Goal: Transaction & Acquisition: Purchase product/service

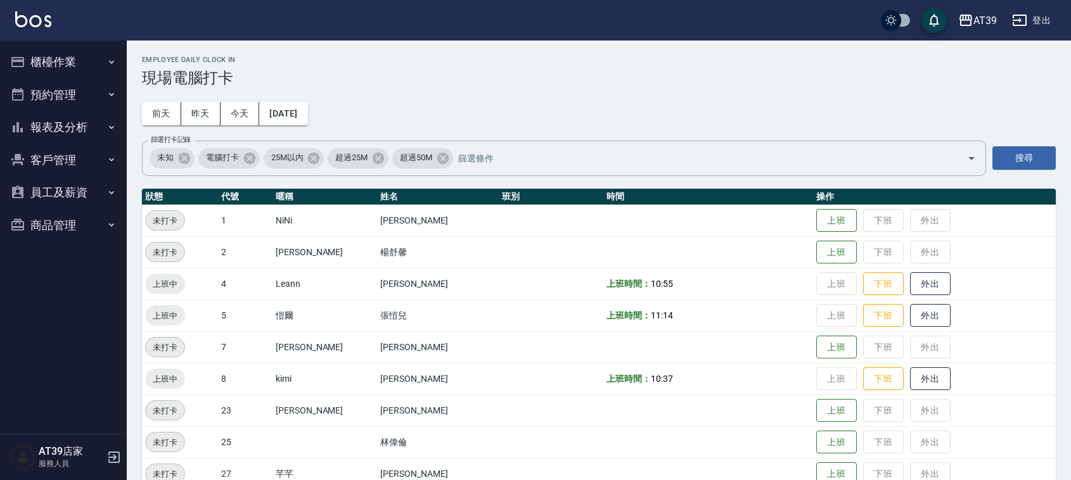
click at [48, 58] on button "櫃檯作業" at bounding box center [63, 62] width 117 height 33
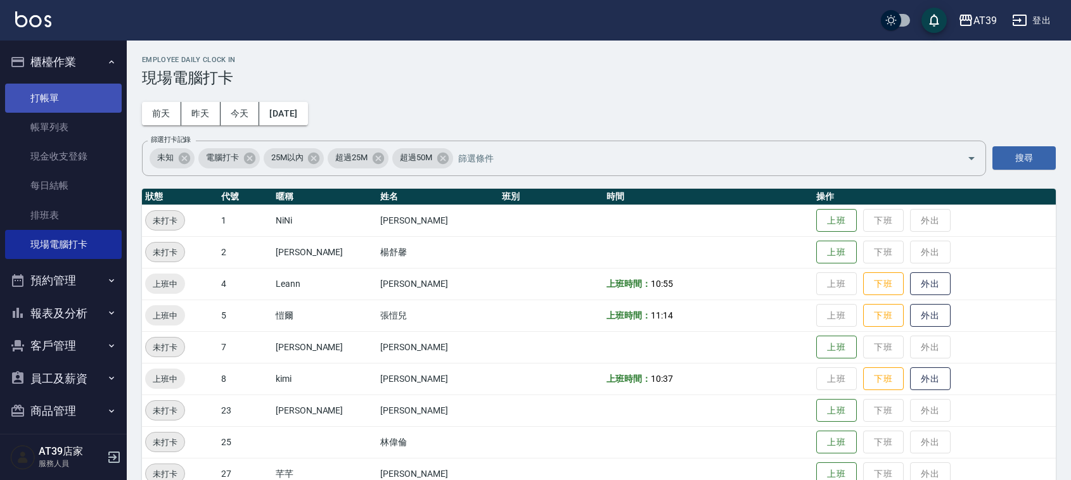
click at [57, 103] on link "打帳單" at bounding box center [63, 98] width 117 height 29
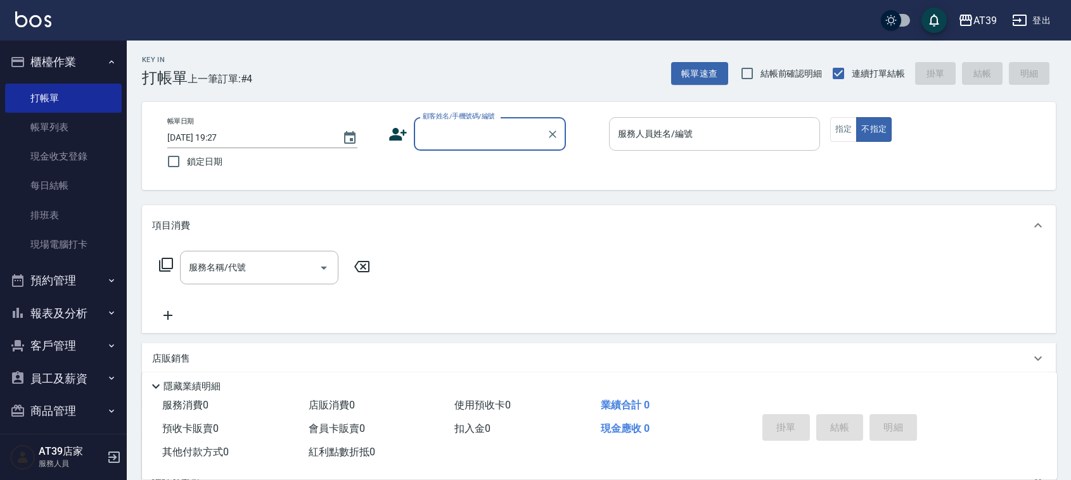
click at [663, 138] on div "服務人員姓名/編號 服務人員姓名/編號" at bounding box center [714, 134] width 211 height 34
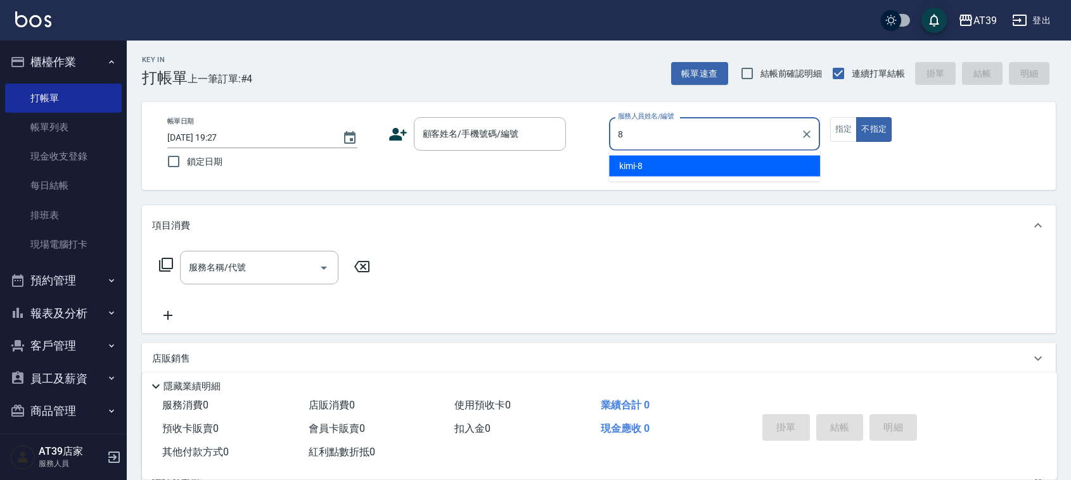
click at [748, 163] on div "kimi -8" at bounding box center [714, 166] width 211 height 21
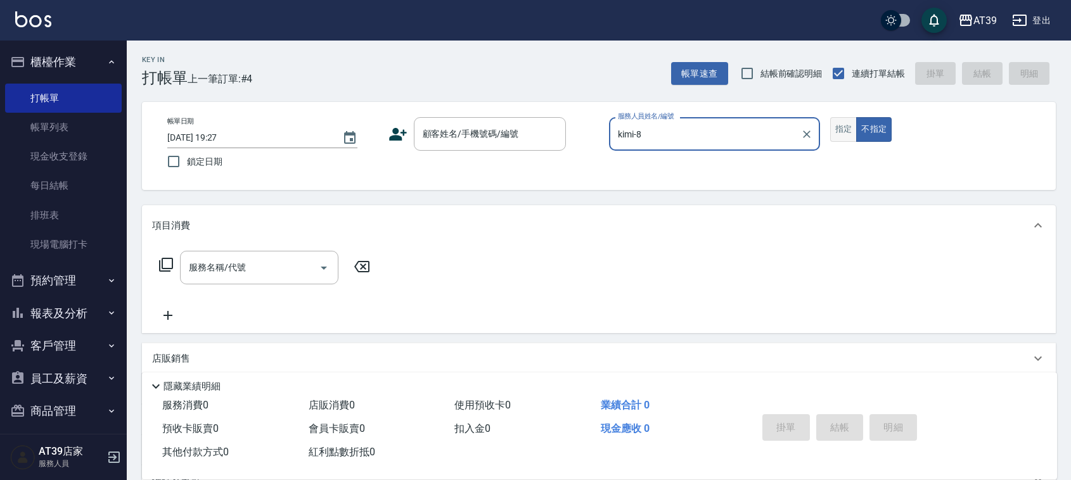
type input "kimi-8"
click at [850, 125] on button "指定" at bounding box center [843, 129] width 27 height 25
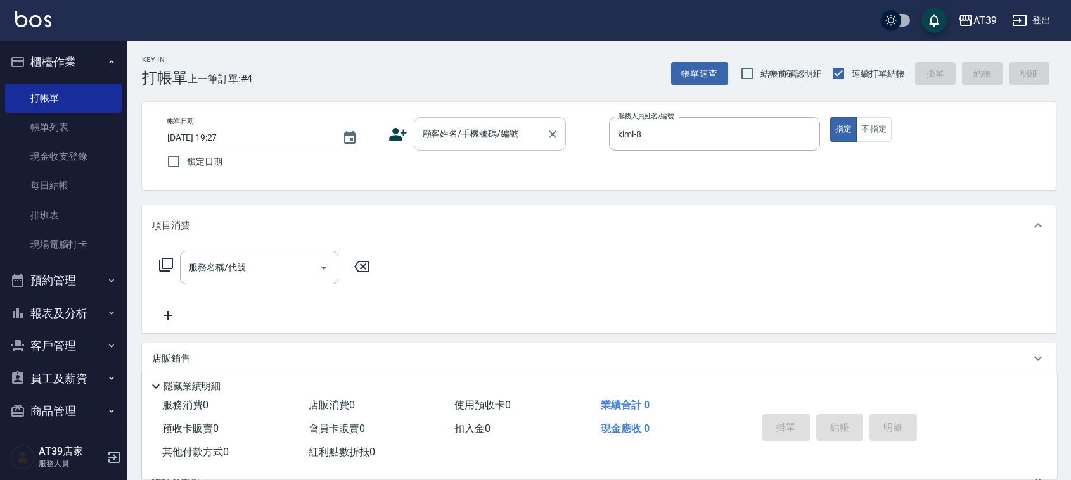
click at [511, 144] on input "顧客姓名/手機號碼/編號" at bounding box center [481, 134] width 122 height 22
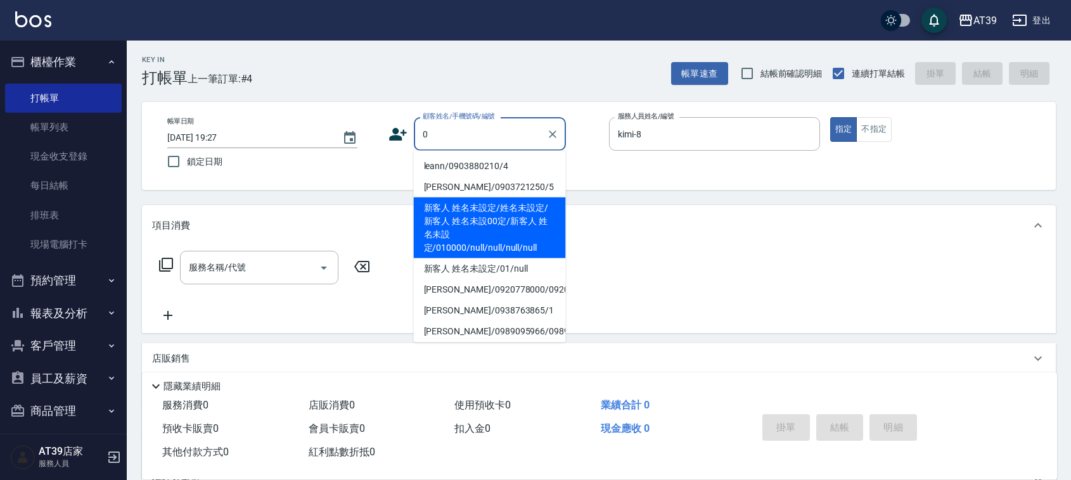
click at [490, 223] on li "新客人 姓名未設定/姓名未設定/新客人 姓名未設00定/新客人 姓名未設定/010000/null/null/null/null" at bounding box center [490, 228] width 152 height 61
type input "新客人 姓名未設定/姓名未設定/新客人 姓名未設00定/新客人 姓名未設定/010000/null/null/null/null"
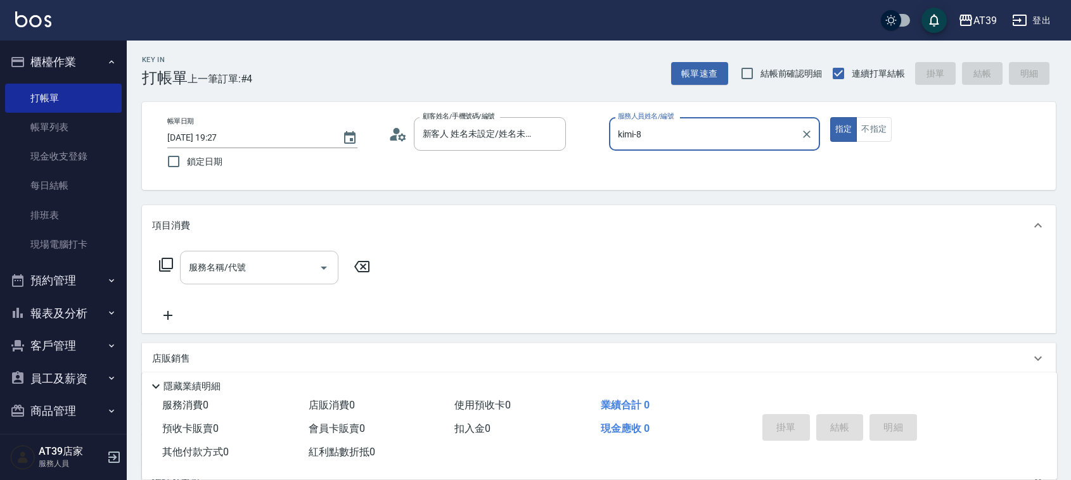
click at [222, 267] on div "服務名稱/代號 服務名稱/代號" at bounding box center [259, 268] width 158 height 34
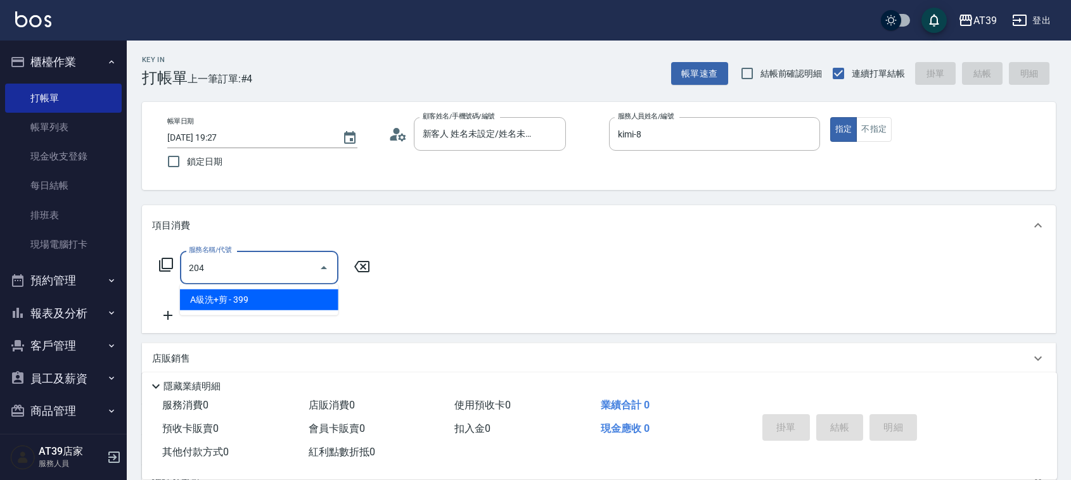
click at [270, 305] on span "A級洗+剪 - 399" at bounding box center [259, 300] width 158 height 21
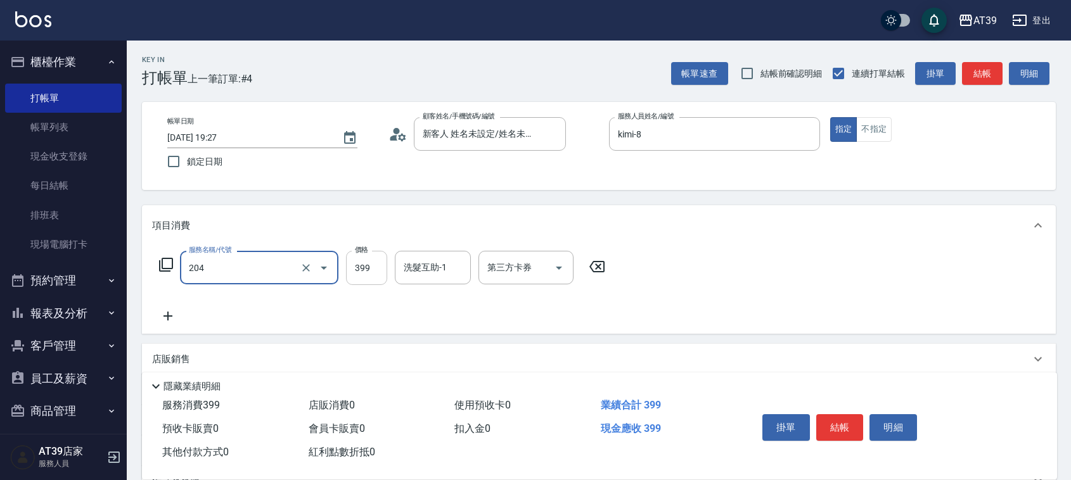
type input "A級洗+剪(204)"
click at [369, 276] on input "399" at bounding box center [366, 268] width 41 height 34
type input "500"
click at [973, 72] on button "結帳" at bounding box center [982, 73] width 41 height 23
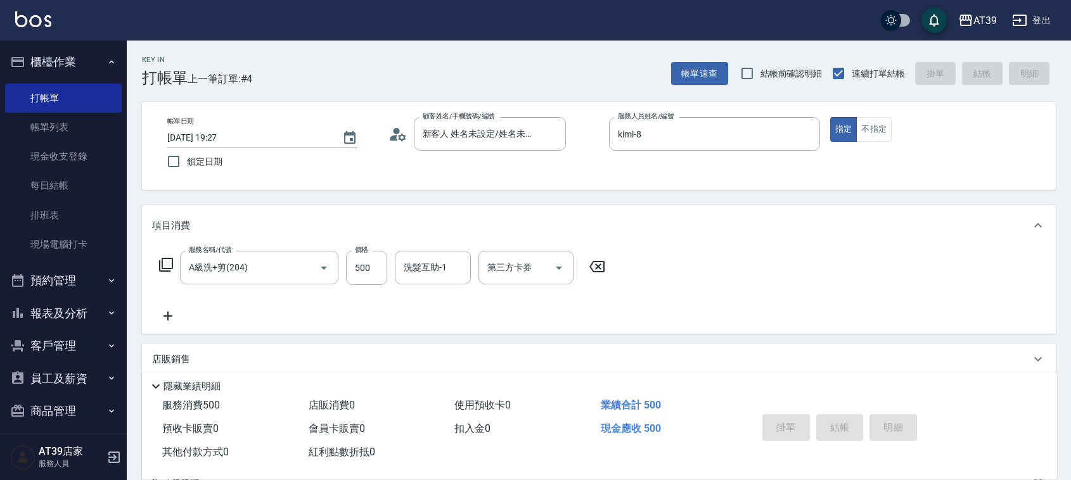
type input "[DATE] 19:28"
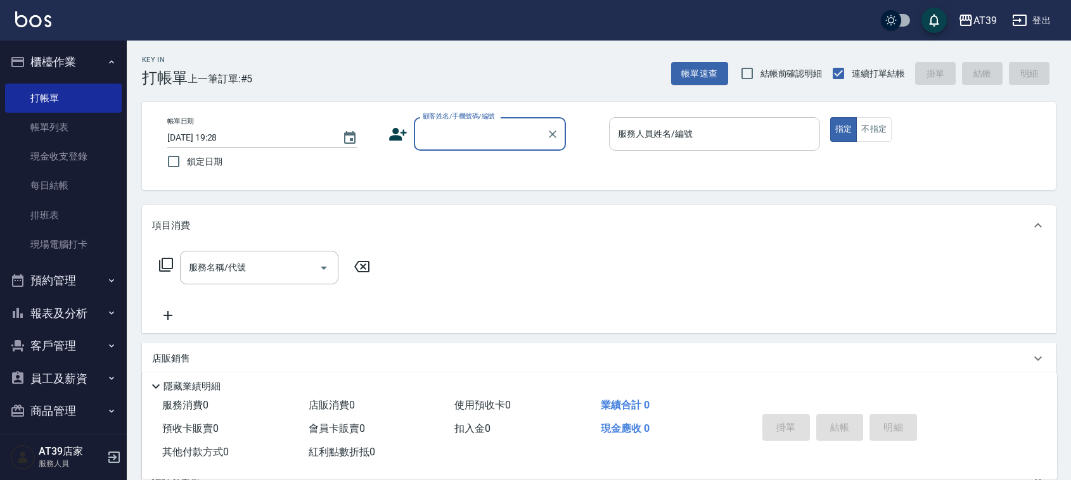
click at [735, 125] on input "服務人員姓名/編號" at bounding box center [715, 134] width 200 height 22
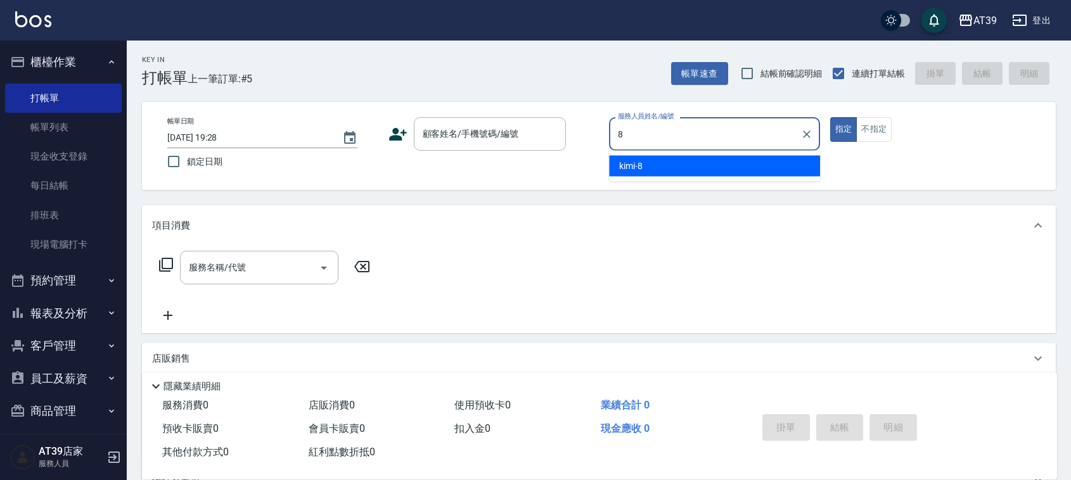
click at [724, 159] on div "kimi -8" at bounding box center [714, 166] width 211 height 21
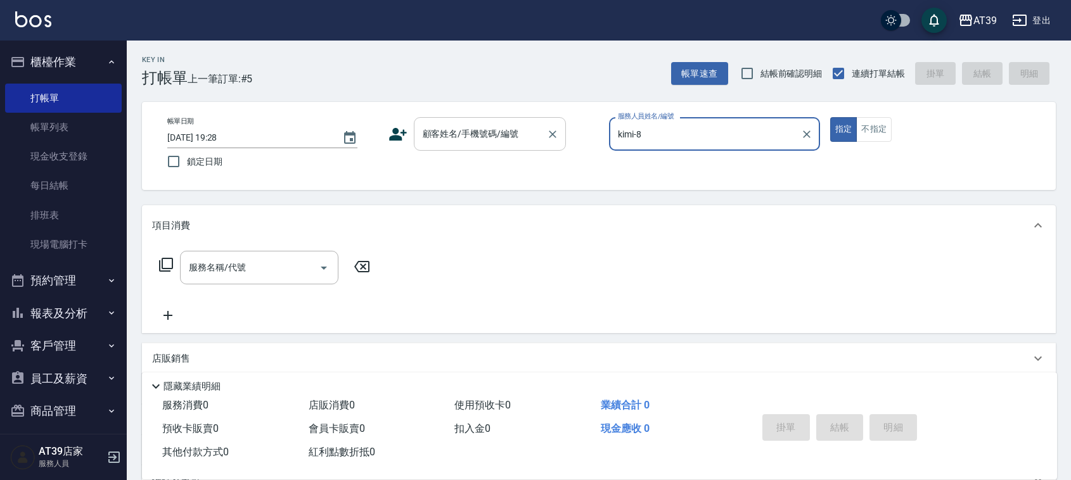
type input "kimi-8"
click at [524, 137] on input "顧客姓名/手機號碼/編號" at bounding box center [481, 134] width 122 height 22
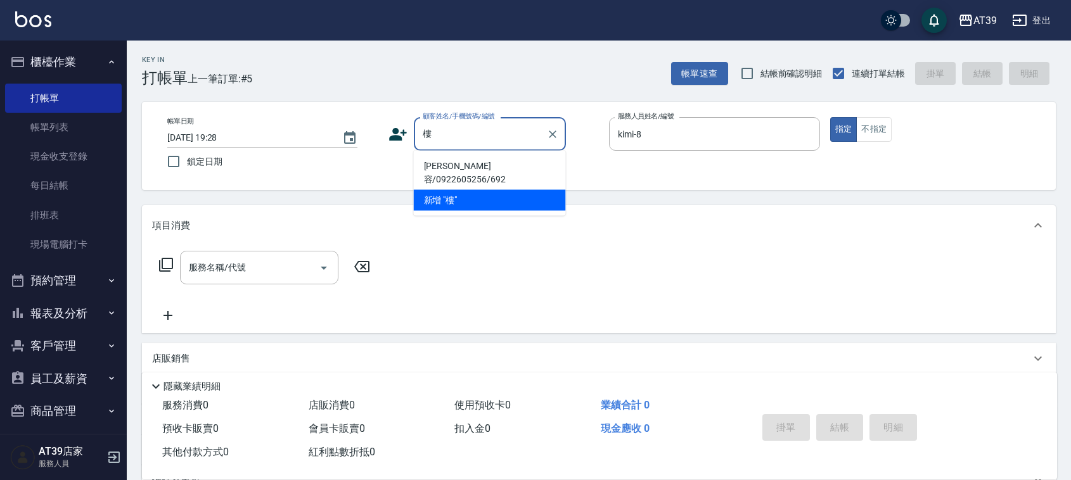
click at [470, 165] on li "[PERSON_NAME]容/0922605256/692" at bounding box center [490, 173] width 152 height 34
type input "[PERSON_NAME]容/0922605256/692"
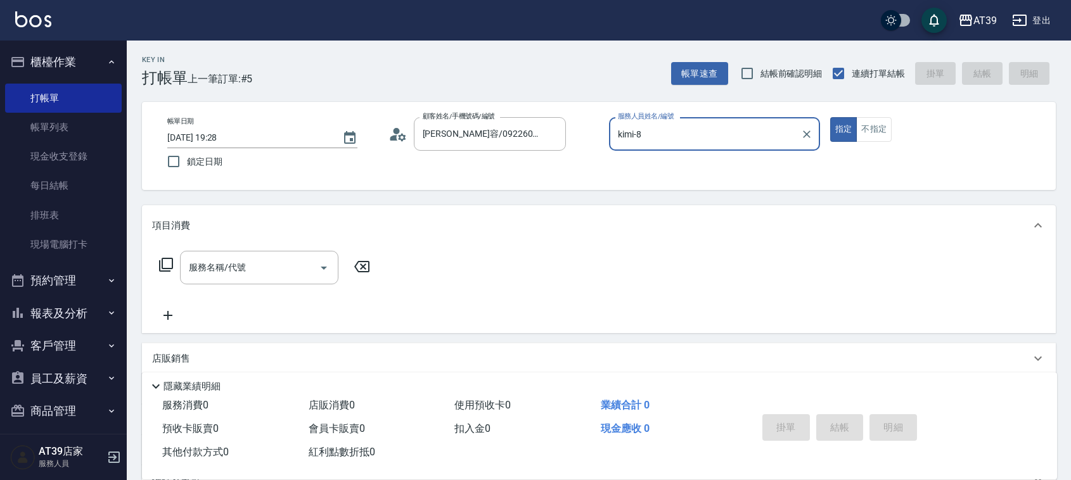
click at [170, 267] on icon at bounding box center [165, 264] width 15 height 15
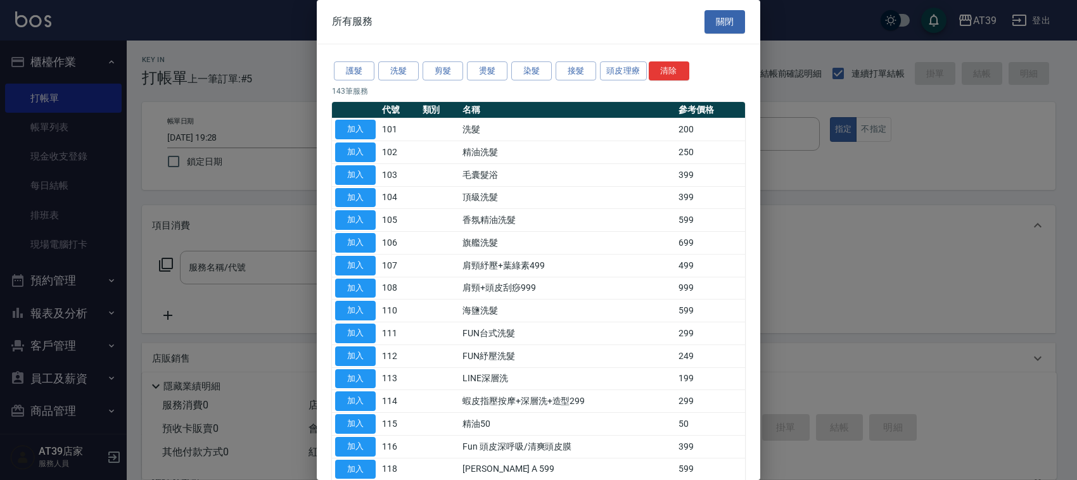
click at [170, 267] on div at bounding box center [538, 240] width 1077 height 480
click at [717, 27] on button "關閉" at bounding box center [725, 21] width 41 height 23
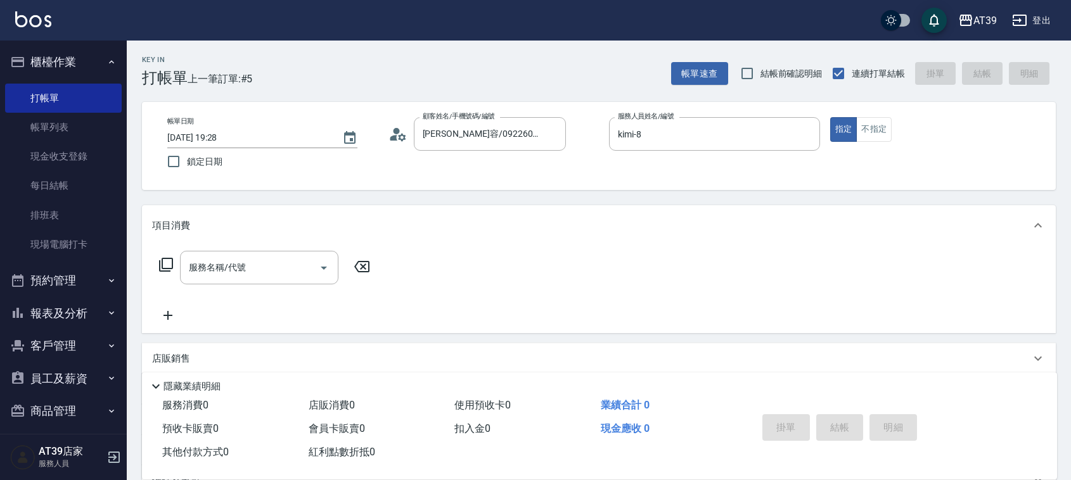
scroll to position [135, 0]
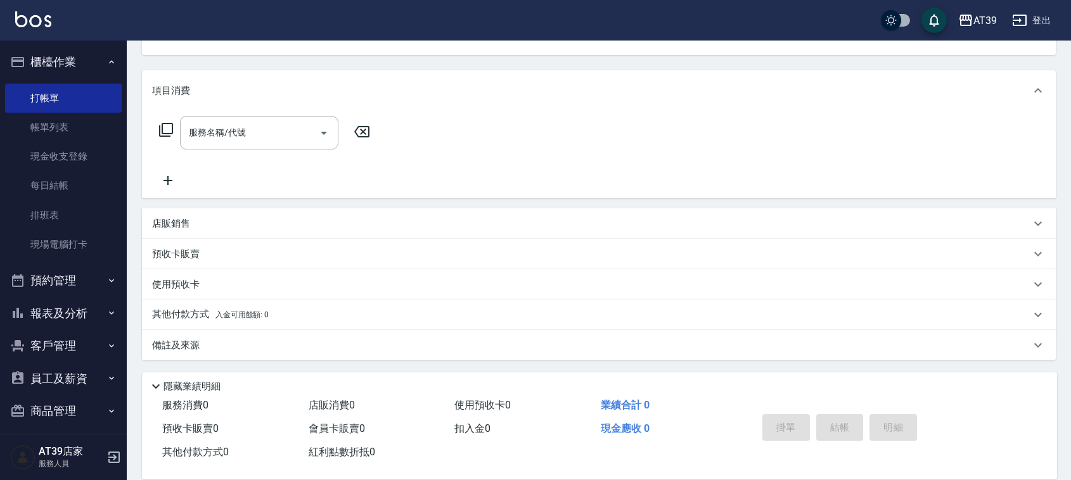
click at [166, 125] on icon at bounding box center [165, 129] width 15 height 15
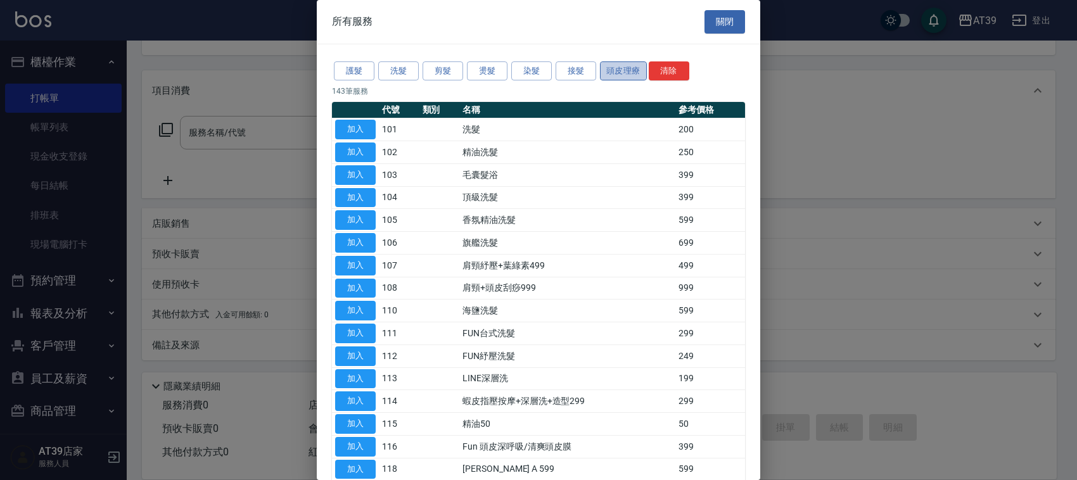
click at [610, 61] on button "頭皮理療" at bounding box center [623, 71] width 47 height 20
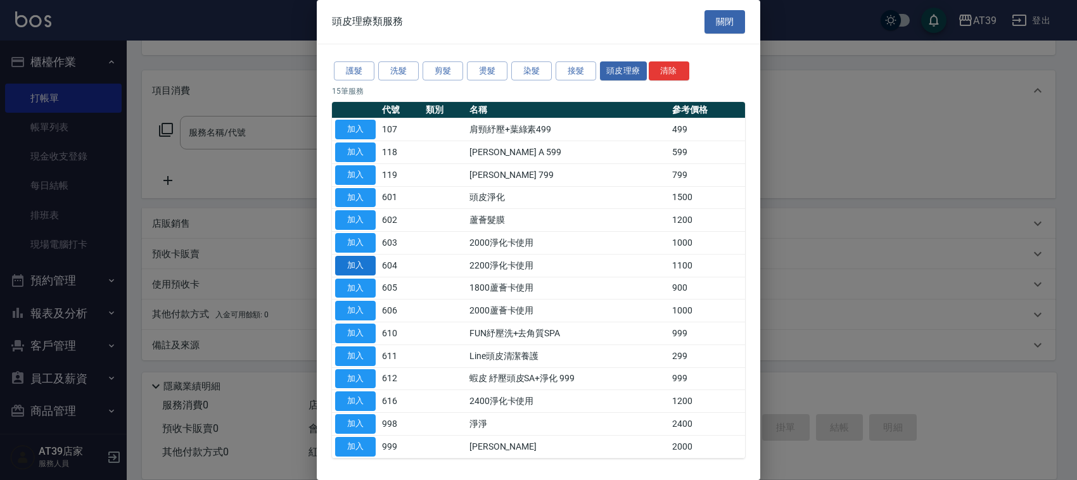
click at [368, 264] on button "加入" at bounding box center [355, 266] width 41 height 20
type input "2200淨化卡使用(604)"
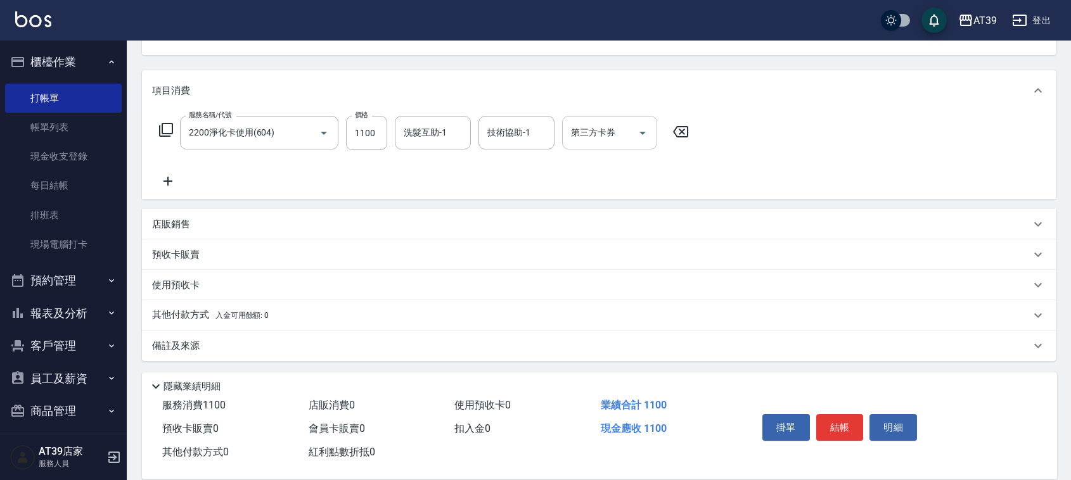
click at [570, 141] on input "第三方卡券" at bounding box center [600, 133] width 65 height 22
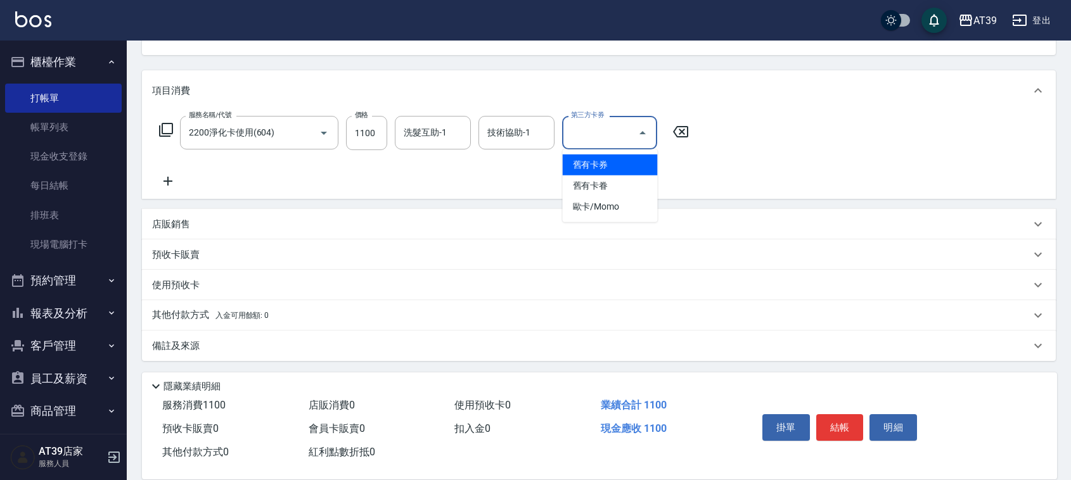
click at [622, 157] on span "舊有卡券" at bounding box center [610, 165] width 95 height 21
type input "舊有卡券"
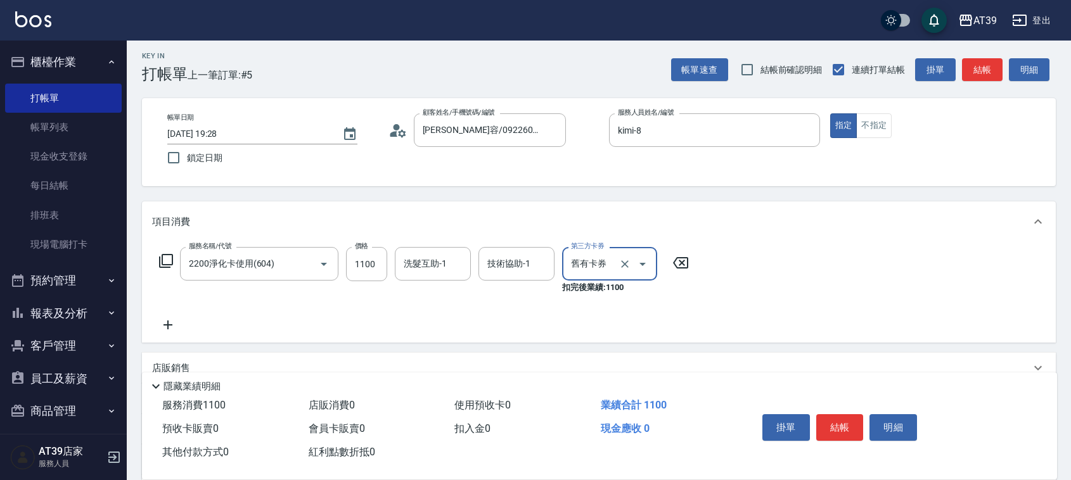
scroll to position [0, 0]
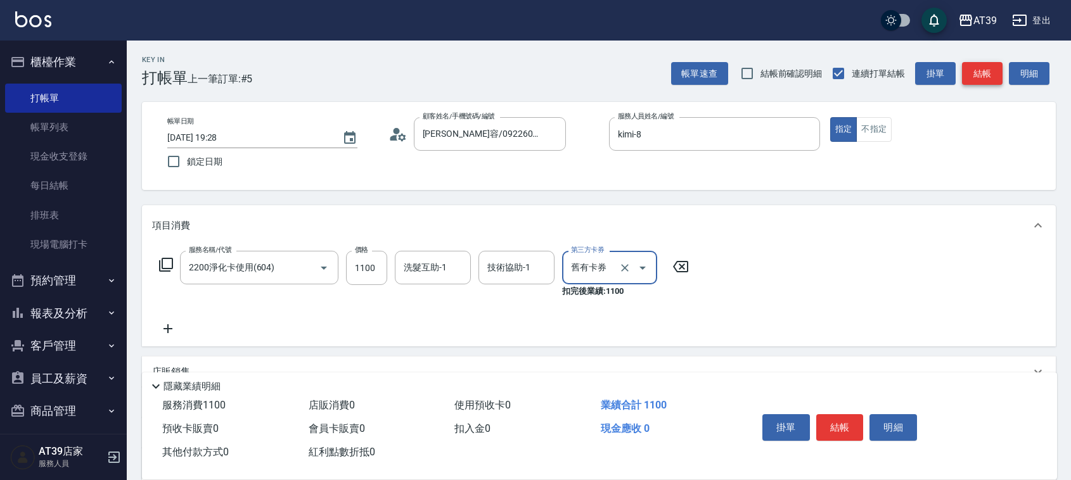
click at [976, 75] on button "結帳" at bounding box center [982, 73] width 41 height 23
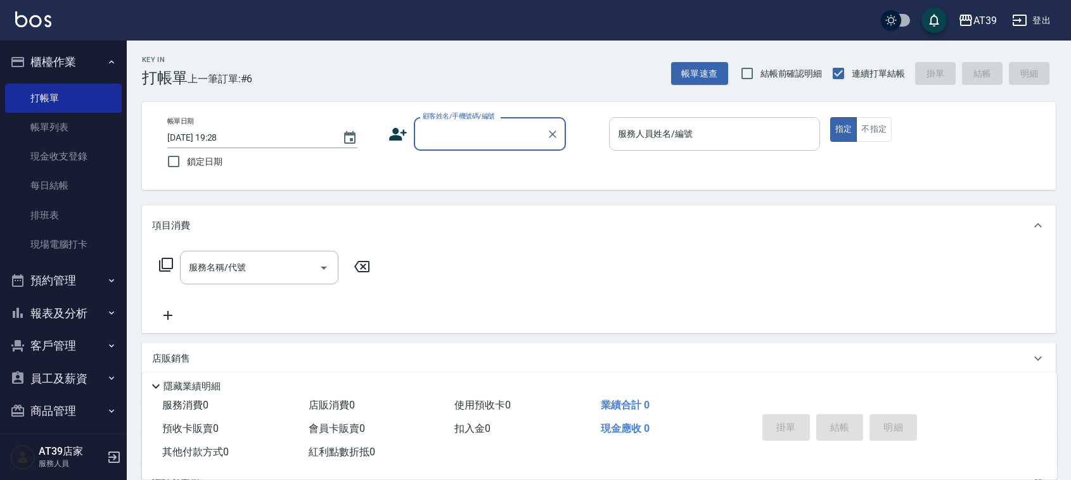
click at [769, 136] on input "服務人員姓名/編號" at bounding box center [715, 134] width 200 height 22
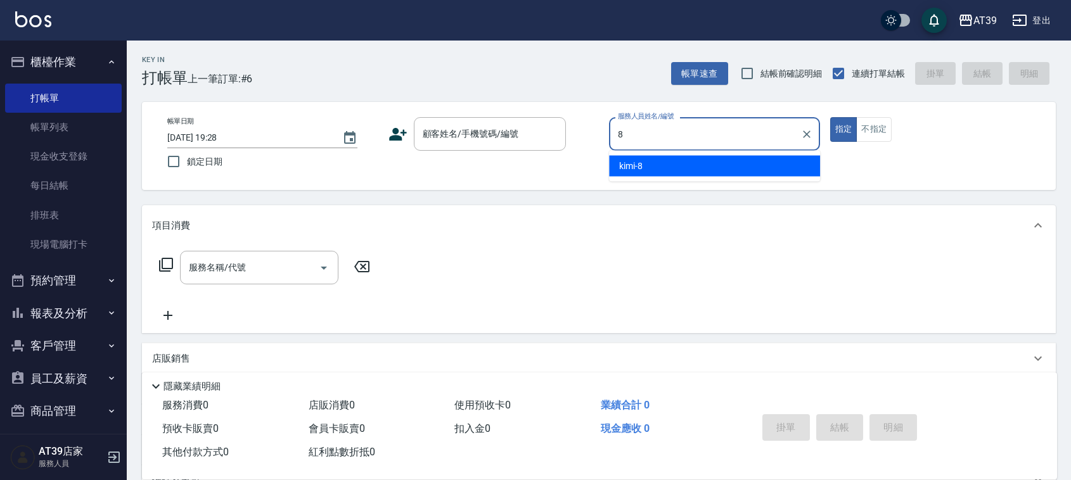
drag, startPoint x: 748, startPoint y: 160, endPoint x: 645, endPoint y: 136, distance: 105.9
click at [748, 160] on div "kimi -8" at bounding box center [714, 166] width 211 height 21
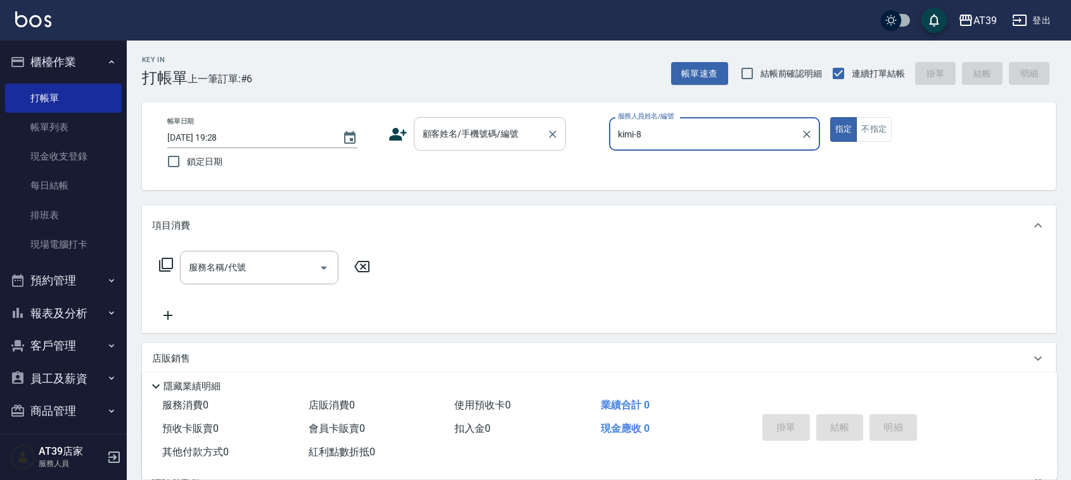
type input "kimi-8"
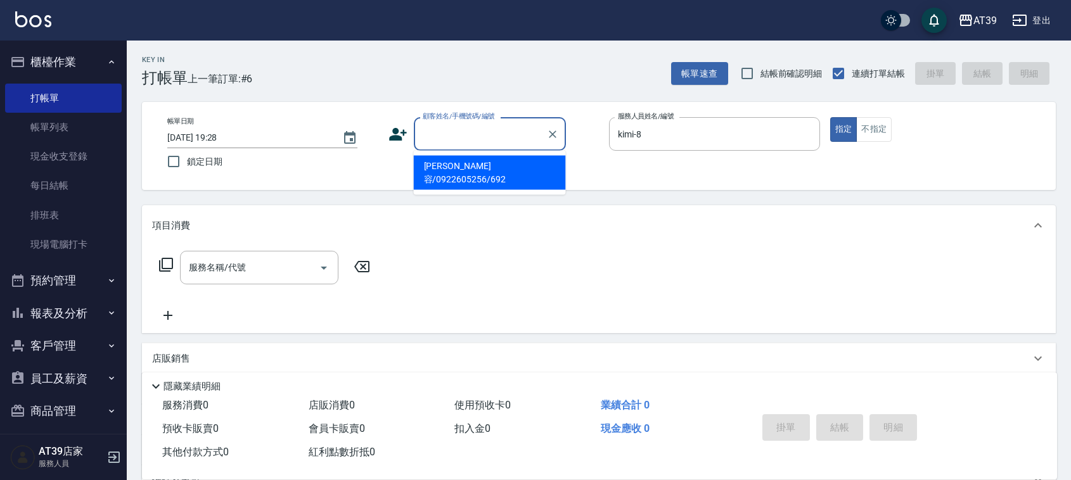
click at [493, 129] on input "顧客姓名/手機號碼/編號" at bounding box center [481, 134] width 122 height 22
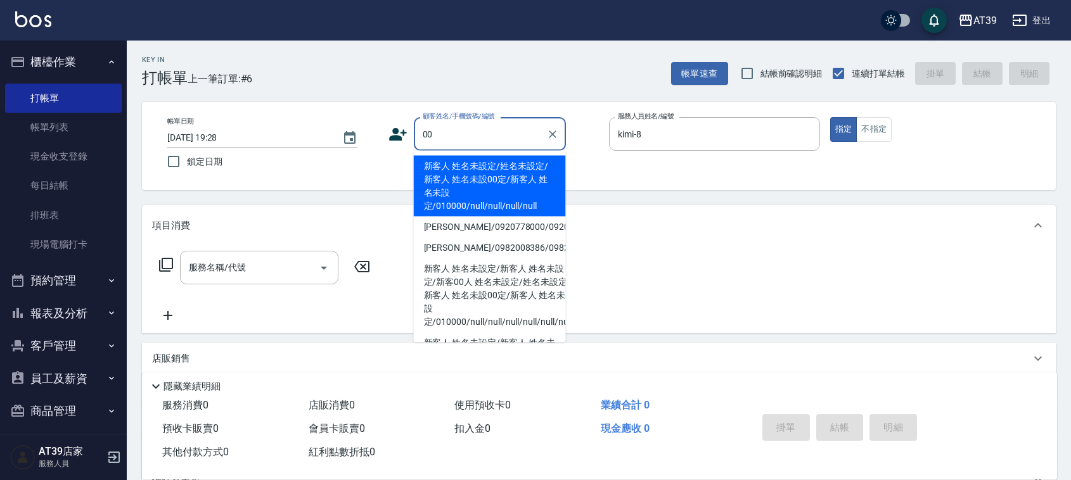
click at [456, 173] on li "新客人 姓名未設定/姓名未設定/新客人 姓名未設00定/新客人 姓名未設定/010000/null/null/null/null" at bounding box center [490, 186] width 152 height 61
type input "新客人 姓名未設定/姓名未設定/新客人 姓名未設00定/新客人 姓名未設定/010000/null/null/null/null"
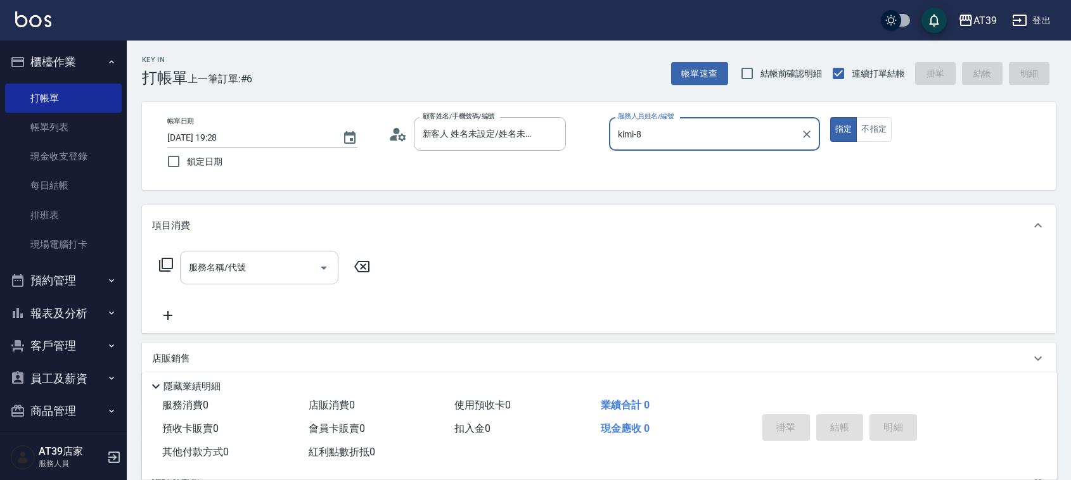
click at [245, 280] on div "服務名稱/代號" at bounding box center [259, 268] width 158 height 34
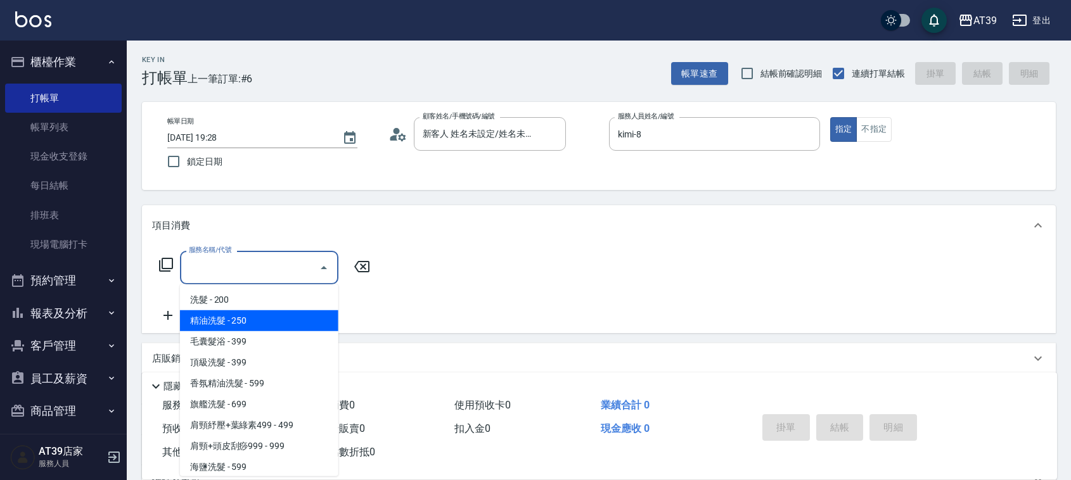
click at [243, 311] on span "精油洗髮 - 250" at bounding box center [259, 321] width 158 height 21
type input "精油洗髮(102)"
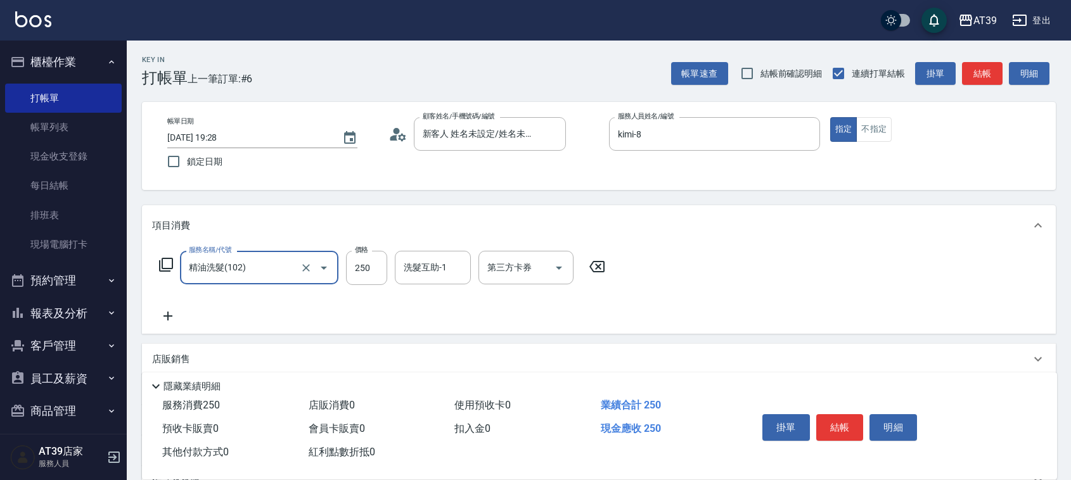
click at [600, 276] on div "服務名稱/代號 精油洗髮(102) 服務名稱/代號 價格 250 價格 洗髮互助-1 洗髮互助-1 第三方卡券 第三方卡券" at bounding box center [382, 268] width 461 height 34
click at [599, 264] on icon at bounding box center [596, 266] width 15 height 11
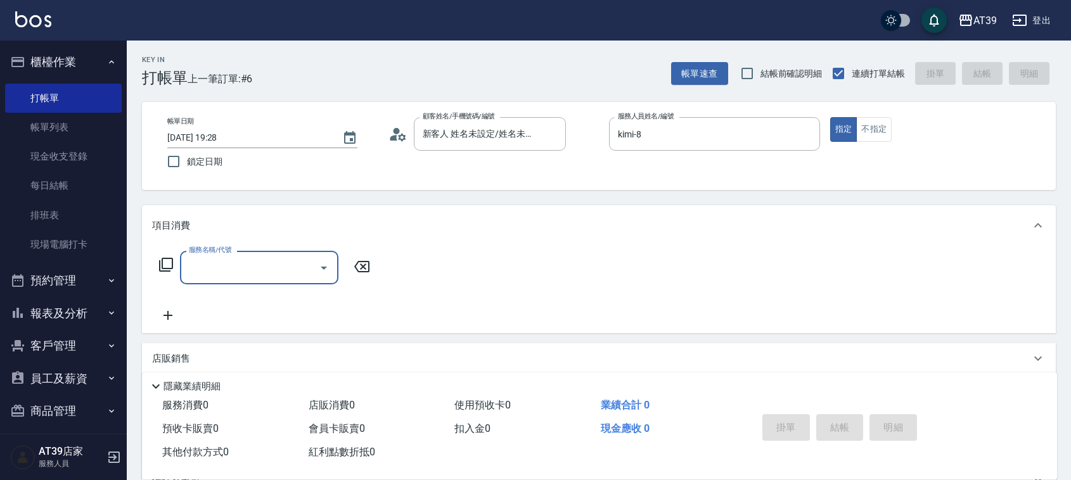
click at [288, 277] on input "服務名稱/代號" at bounding box center [250, 268] width 128 height 22
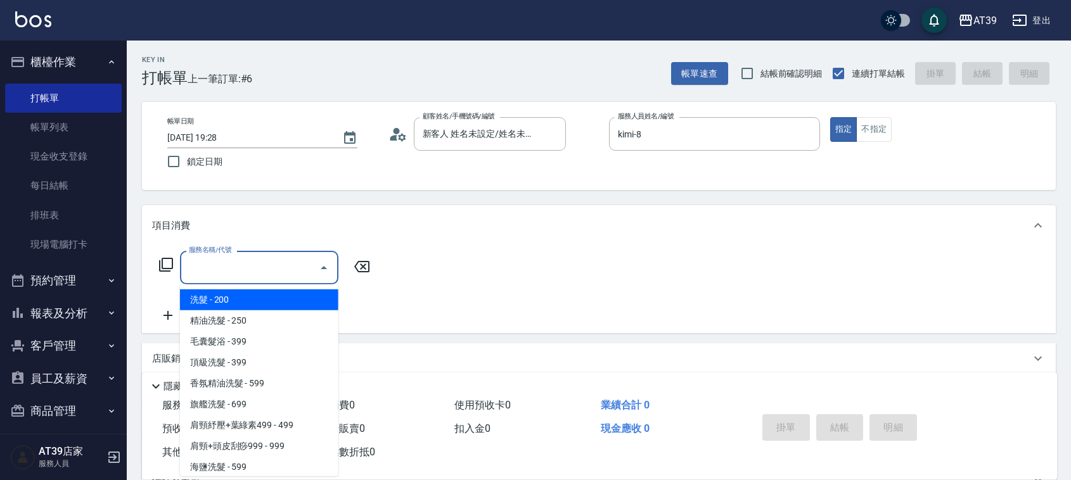
click at [281, 298] on span "洗髮 - 200" at bounding box center [259, 300] width 158 height 21
type input "洗髮(101)"
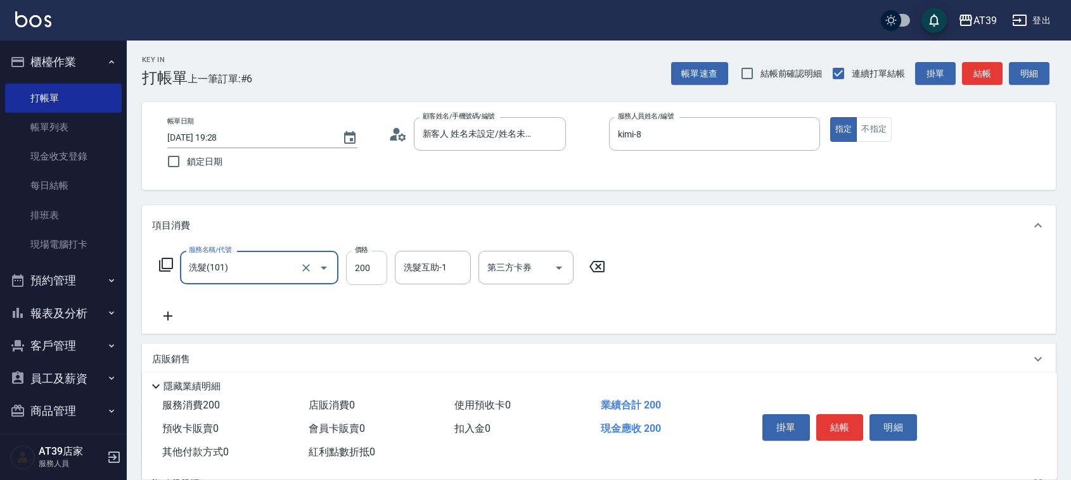
click at [350, 273] on input "200" at bounding box center [366, 268] width 41 height 34
type input "300"
click at [441, 272] on input "洗髮互助-1" at bounding box center [433, 268] width 65 height 22
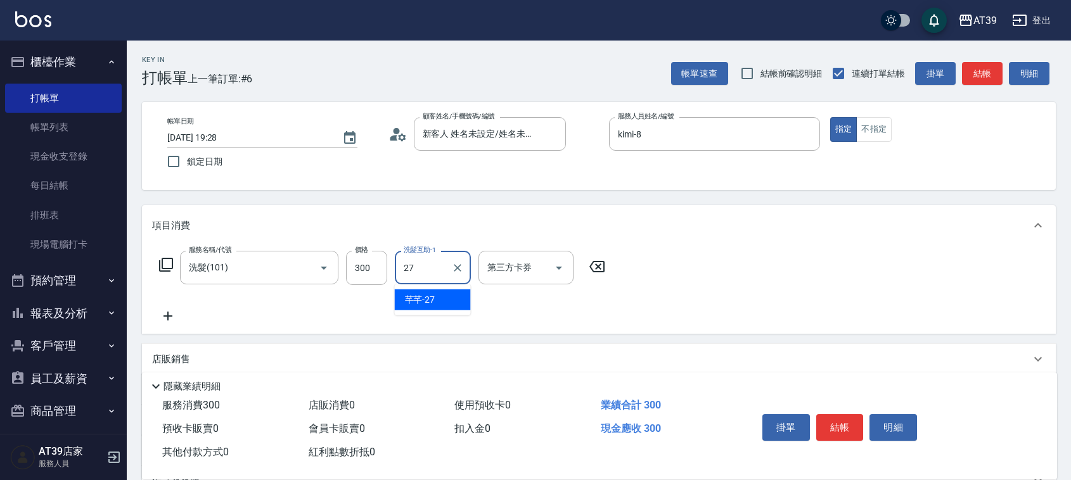
click at [436, 302] on div "芊芊 -27" at bounding box center [433, 300] width 76 height 21
type input "芊芊-27"
click at [973, 76] on button "結帳" at bounding box center [982, 73] width 41 height 23
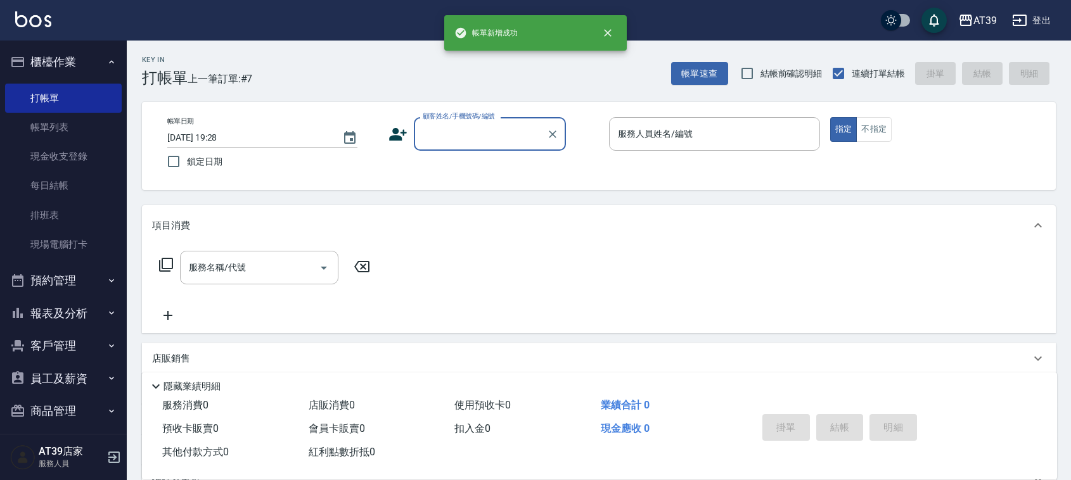
click at [721, 154] on p at bounding box center [714, 157] width 211 height 13
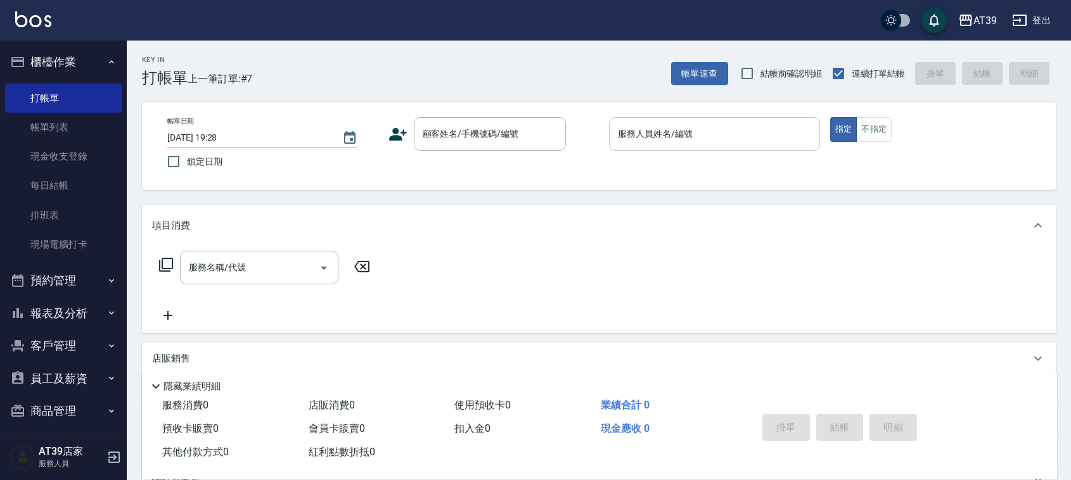
click at [724, 138] on input "服務人員姓名/編號" at bounding box center [715, 134] width 200 height 22
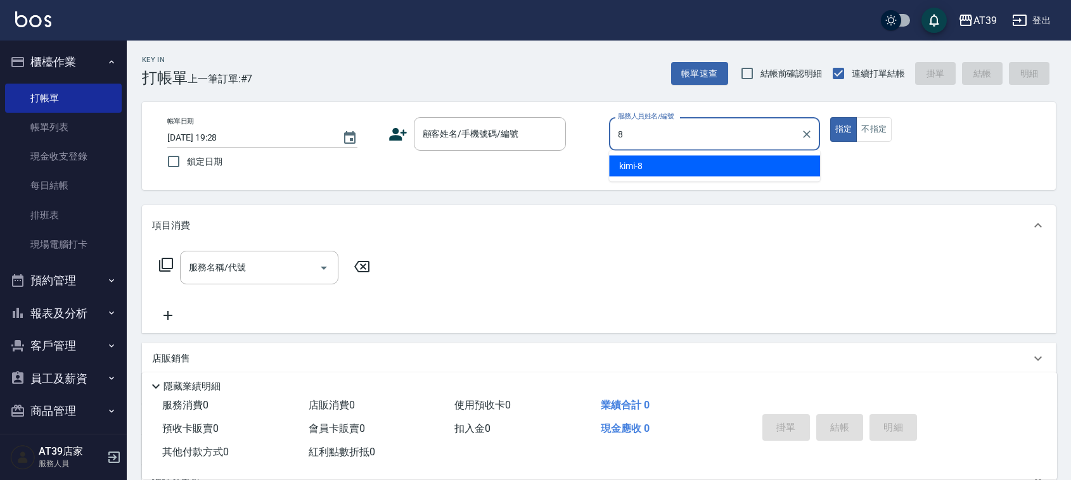
type input "8"
click at [712, 183] on div "帳單日期 [DATE] 19:28 鎖定日期 顧客姓名/手機號碼/編號 顧客姓名/手機號碼/編號 服務人員姓名/編號 服務人員姓名/編號 指定 不指定" at bounding box center [599, 146] width 914 height 88
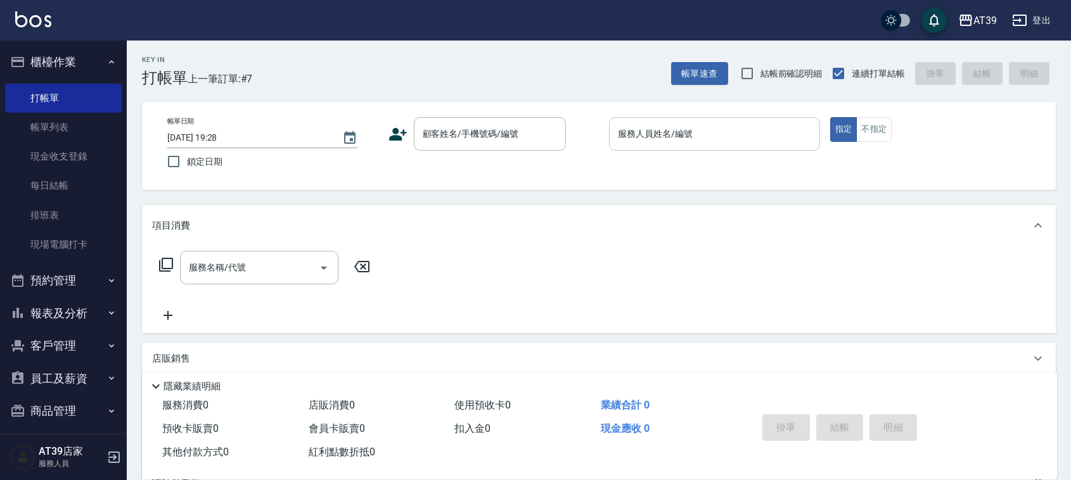
click at [708, 135] on input "服務人員姓名/編號" at bounding box center [715, 134] width 200 height 22
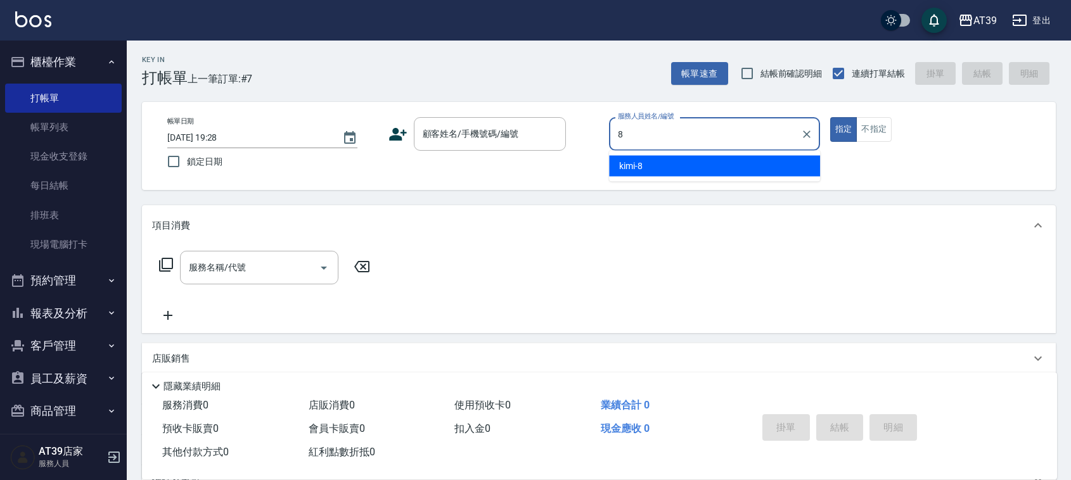
click at [697, 162] on div "kimi -8" at bounding box center [714, 166] width 211 height 21
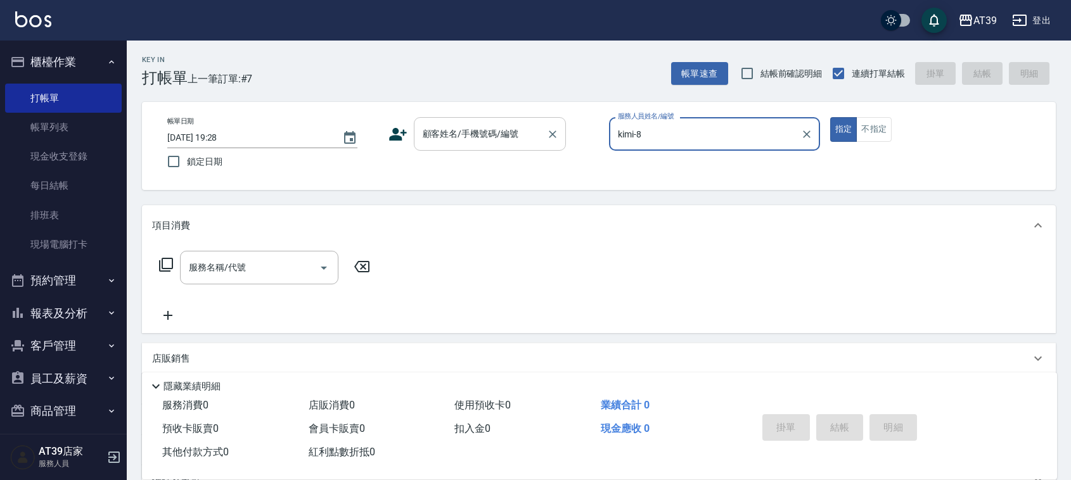
type input "kimi-8"
click at [532, 133] on input "顧客姓名/手機號碼/編號" at bounding box center [481, 134] width 122 height 22
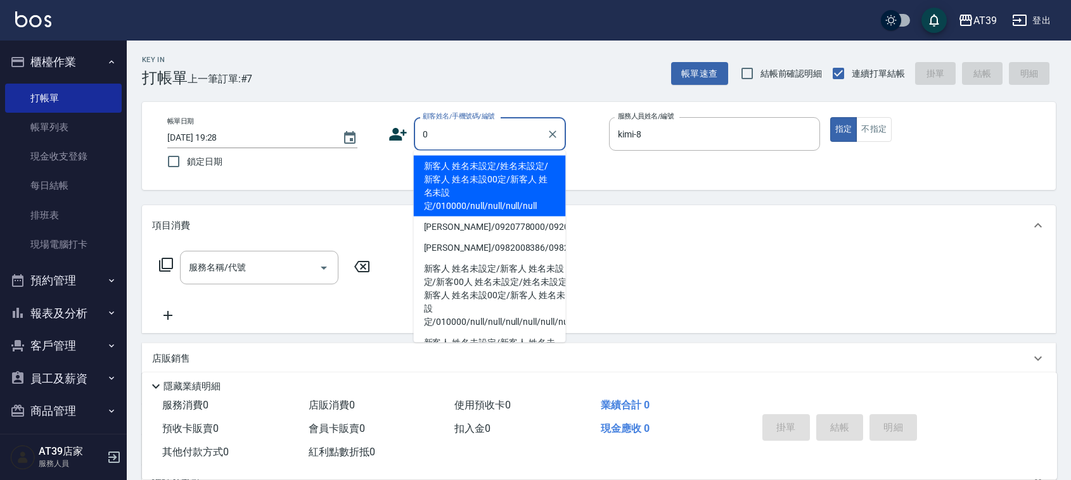
click at [471, 162] on li "新客人 姓名未設定/姓名未設定/新客人 姓名未設00定/新客人 姓名未設定/010000/null/null/null/null" at bounding box center [490, 186] width 152 height 61
type input "新客人 姓名未設定/姓名未設定/新客人 姓名未設00定/新客人 姓名未設定/010000/null/null/null/null"
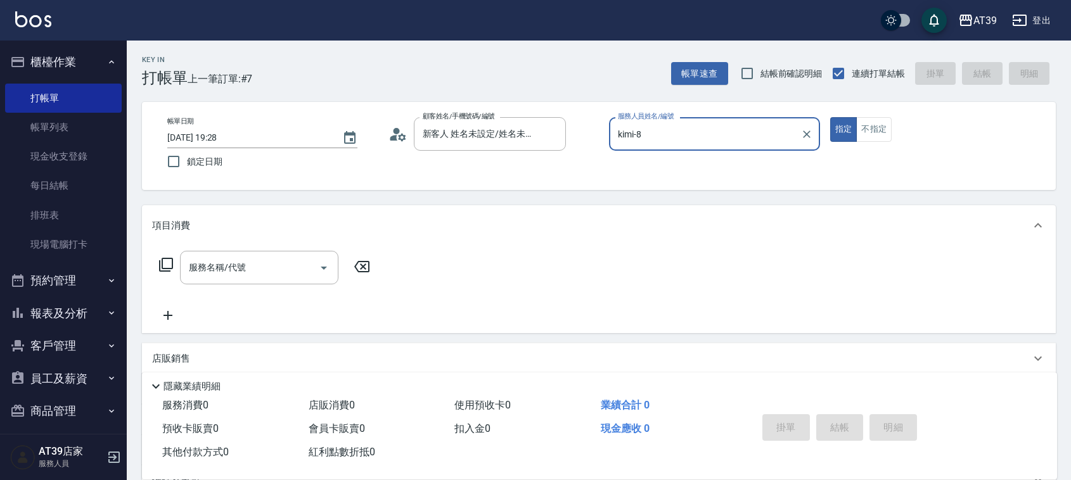
click at [168, 264] on icon at bounding box center [165, 264] width 15 height 15
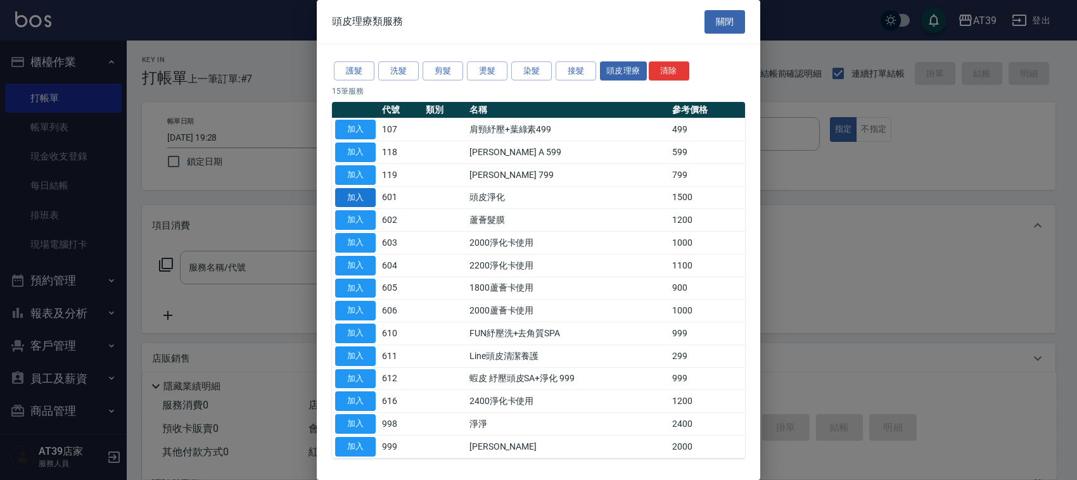
click at [366, 198] on button "加入" at bounding box center [355, 198] width 41 height 20
type input "頭皮淨化(601)"
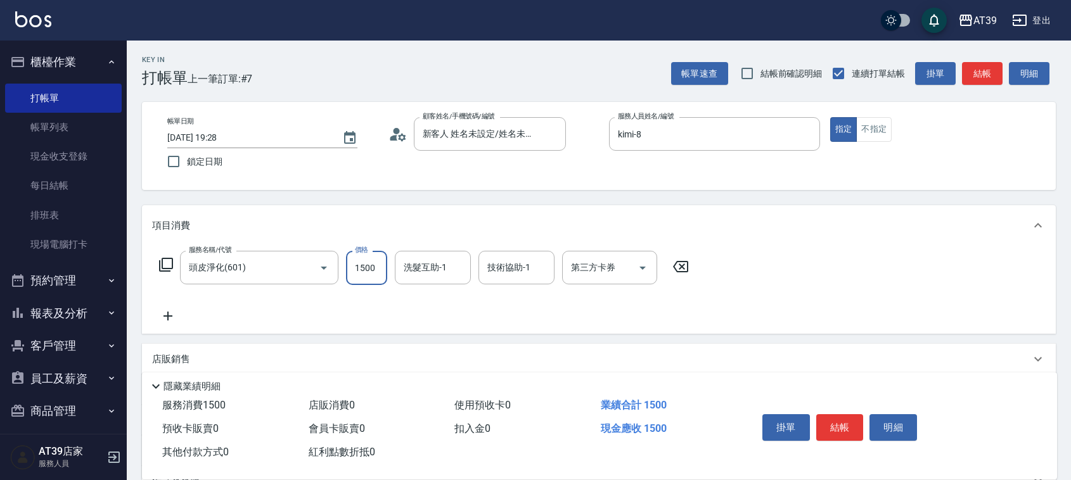
click at [355, 274] on input "1500" at bounding box center [366, 268] width 41 height 34
type input "1600"
click at [963, 77] on button "結帳" at bounding box center [982, 73] width 41 height 23
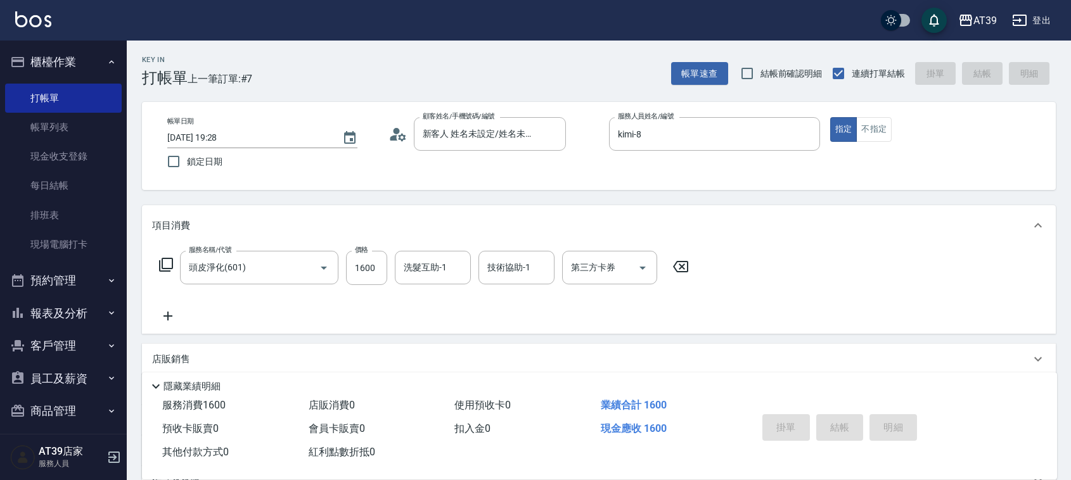
type input "[DATE] 19:29"
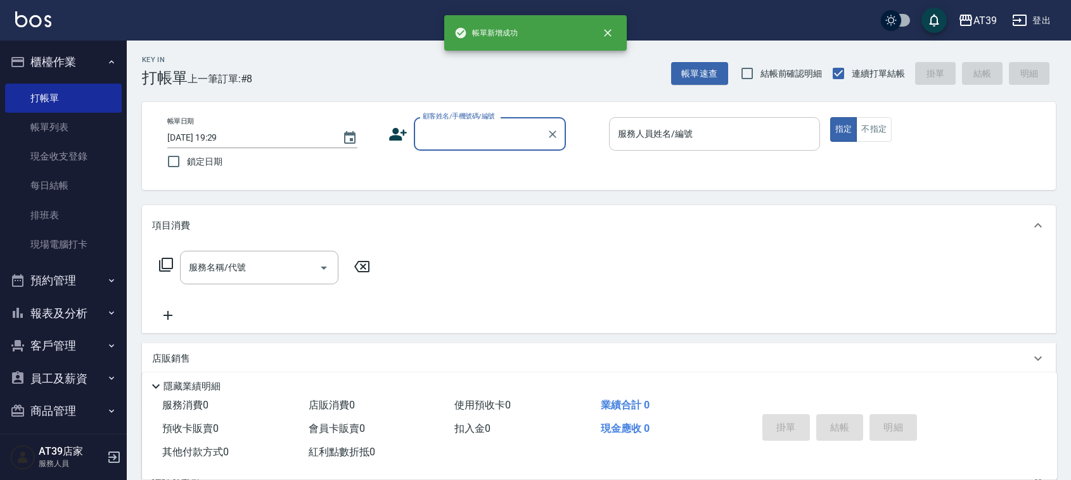
click at [721, 124] on input "服務人員姓名/編號" at bounding box center [715, 134] width 200 height 22
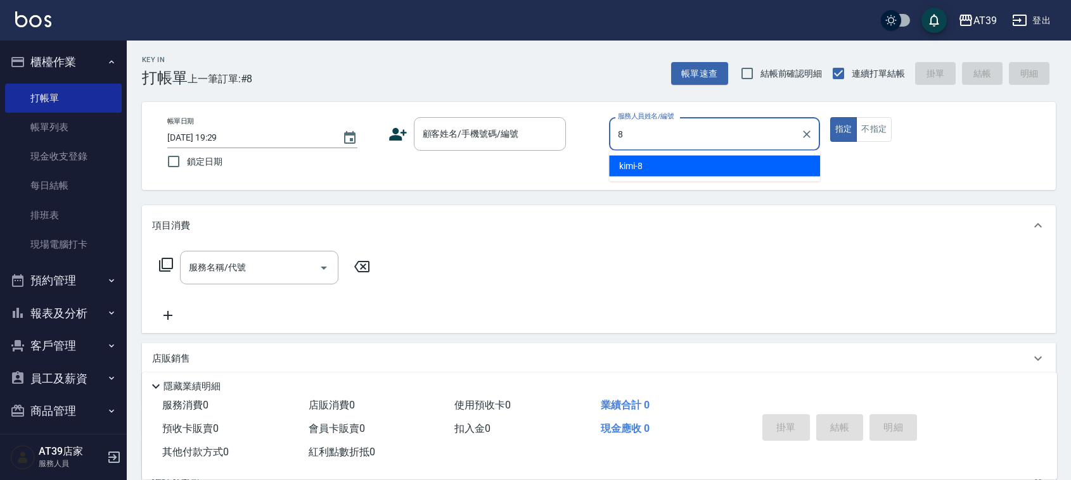
click at [708, 159] on div "kimi -8" at bounding box center [714, 166] width 211 height 21
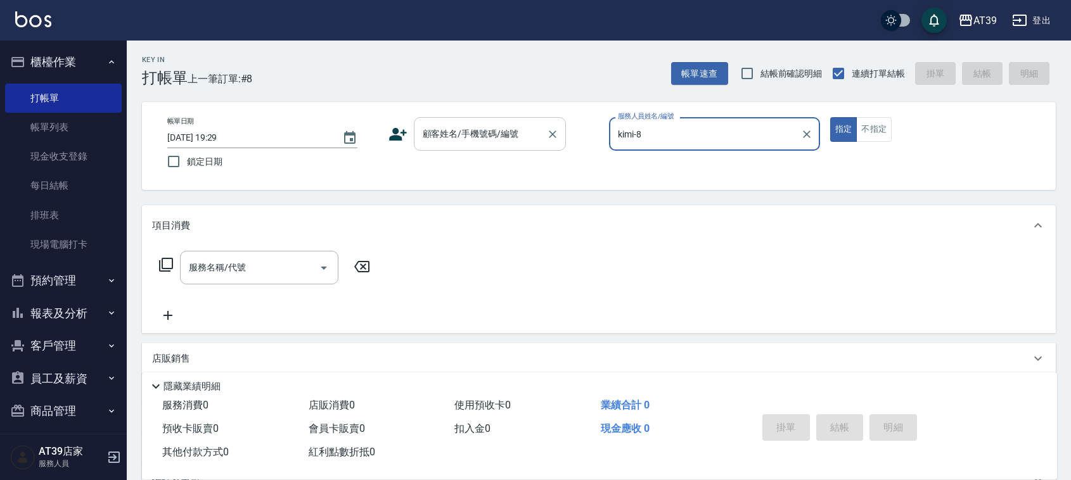
click at [510, 119] on div "顧客姓名/手機號碼/編號" at bounding box center [490, 134] width 152 height 34
type input "kimi-8"
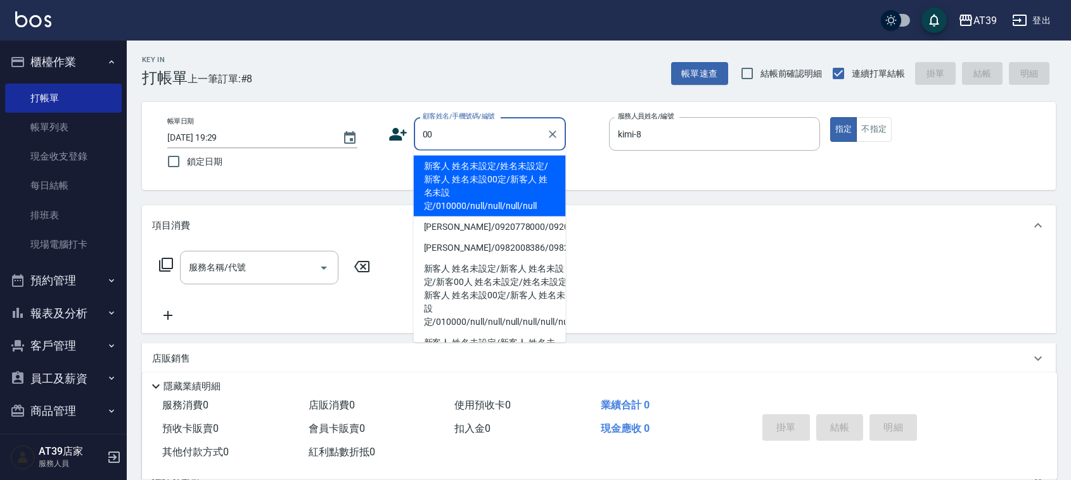
click at [496, 192] on li "新客人 姓名未設定/姓名未設定/新客人 姓名未設00定/新客人 姓名未設定/010000/null/null/null/null" at bounding box center [490, 186] width 152 height 61
type input "新客人 姓名未設定/姓名未設定/新客人 姓名未設00定/新客人 姓名未設定/010000/null/null/null/null"
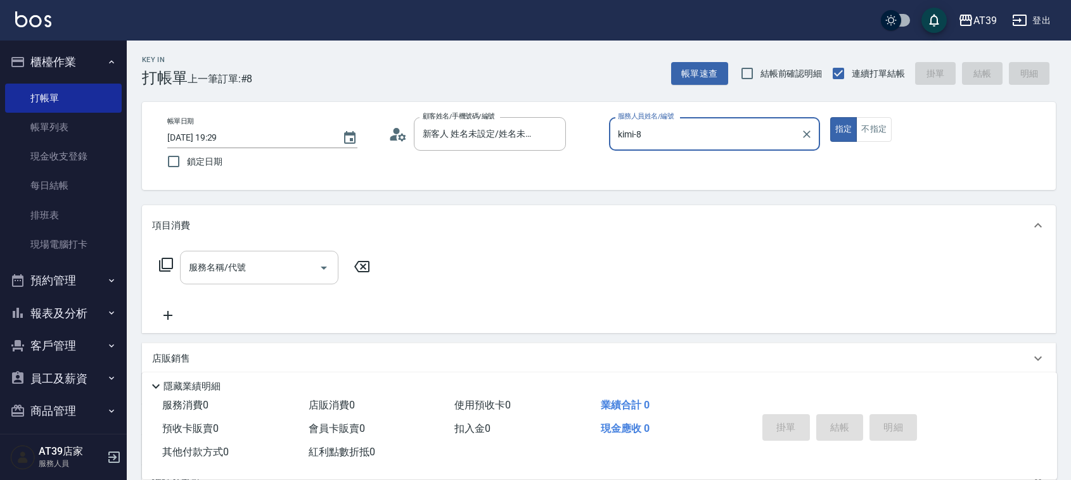
click at [311, 269] on input "服務名稱/代號" at bounding box center [250, 268] width 128 height 22
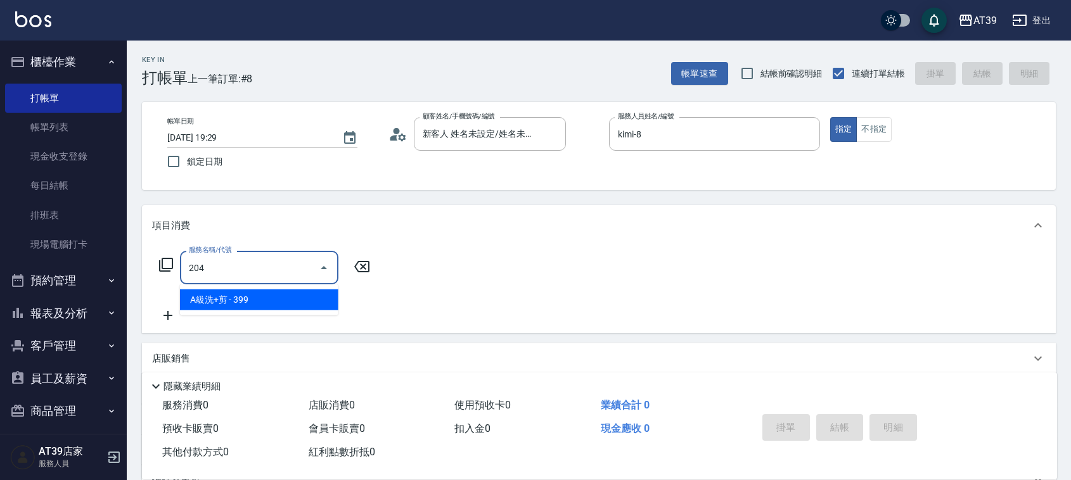
click at [305, 300] on span "A級洗+剪 - 399" at bounding box center [259, 300] width 158 height 21
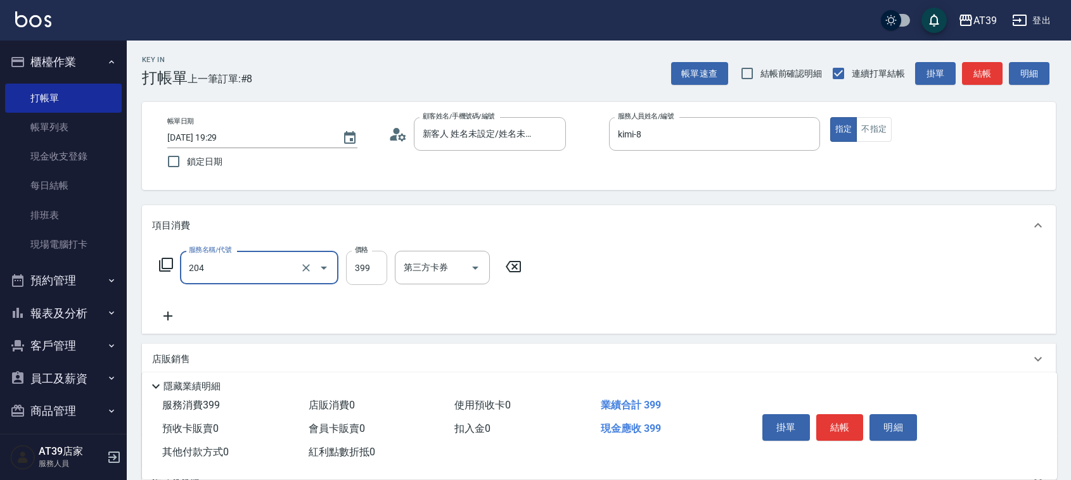
type input "A級洗+剪(204)"
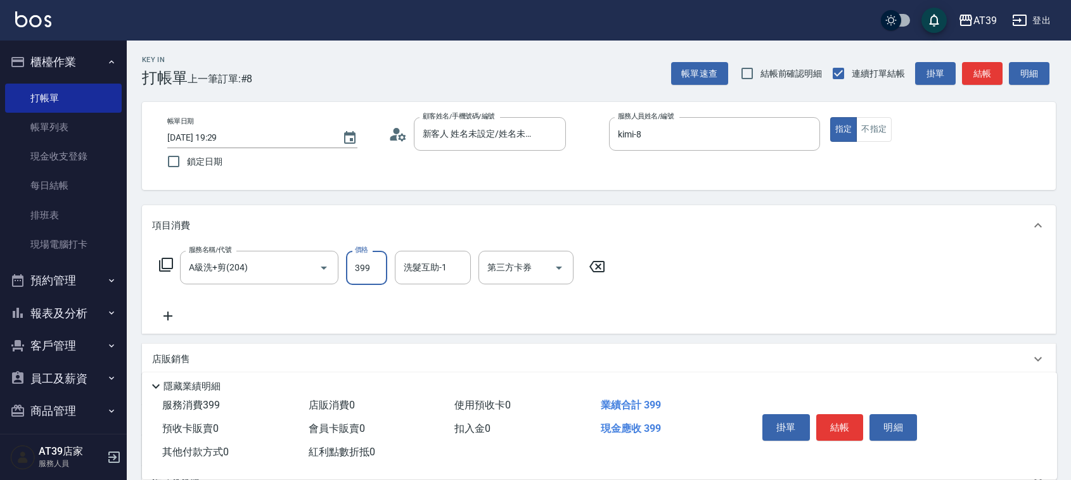
click at [366, 278] on input "399" at bounding box center [366, 268] width 41 height 34
type input "500"
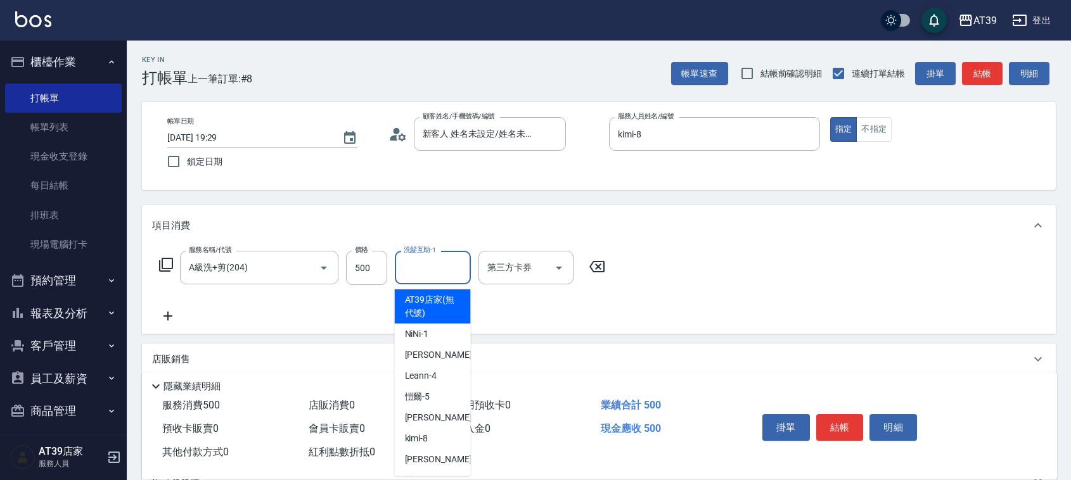
click at [442, 265] on input "洗髮互助-1" at bounding box center [433, 268] width 65 height 22
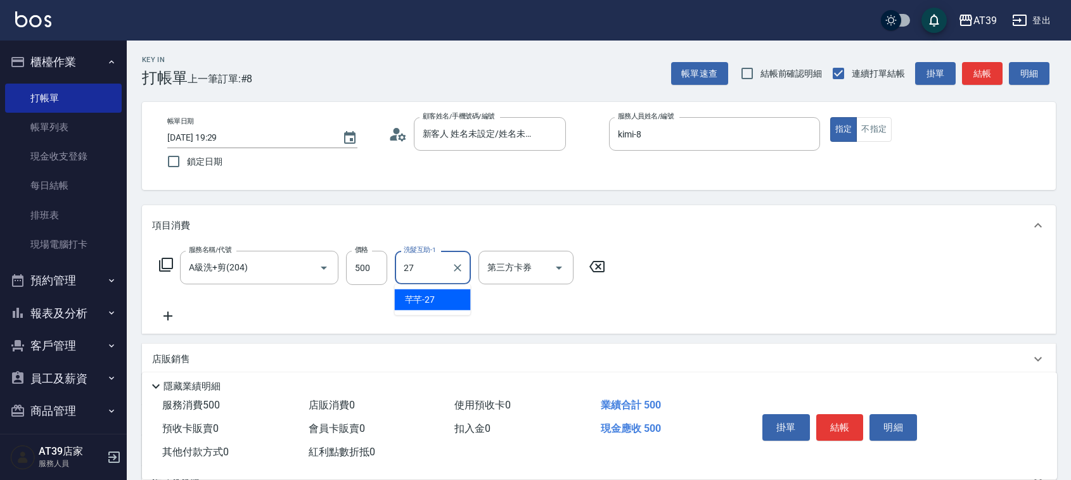
click at [444, 296] on div "芊芊 -27" at bounding box center [433, 300] width 76 height 21
type input "芊芊-27"
click at [987, 75] on button "結帳" at bounding box center [982, 73] width 41 height 23
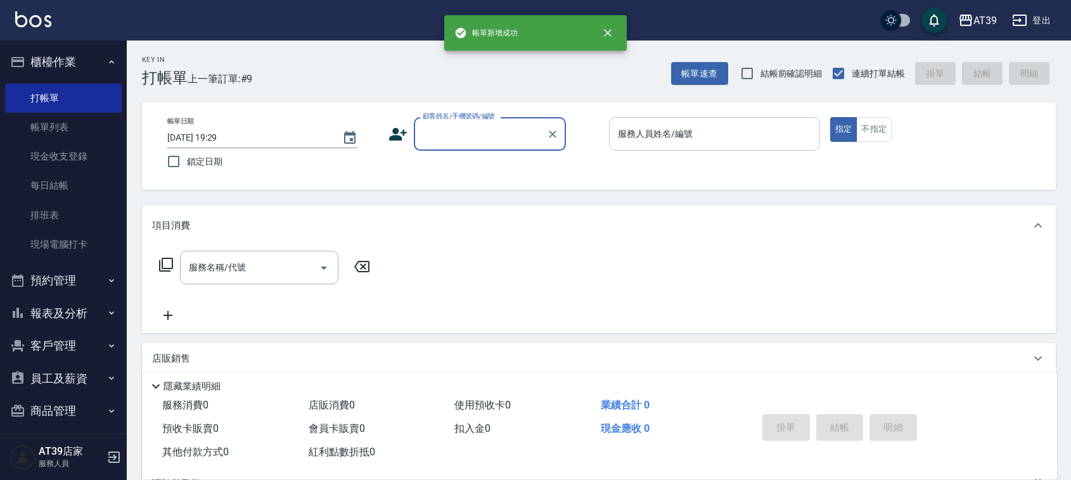
click at [689, 140] on input "服務人員姓名/編號" at bounding box center [715, 134] width 200 height 22
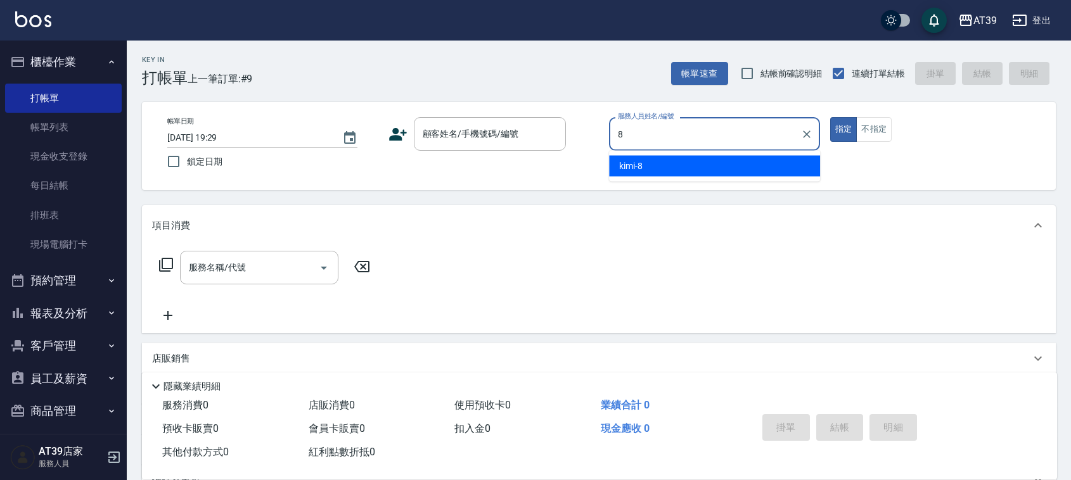
click at [695, 175] on div "kimi -8" at bounding box center [714, 166] width 211 height 21
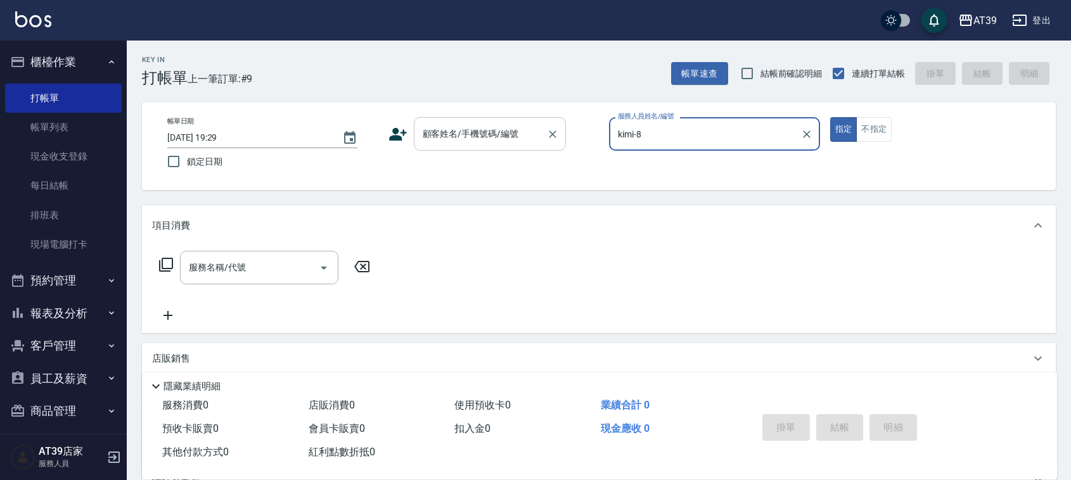
type input "kimi-8"
click at [488, 127] on div "顧客姓名/手機號碼/編號 顧客姓名/手機號碼/編號" at bounding box center [490, 134] width 152 height 34
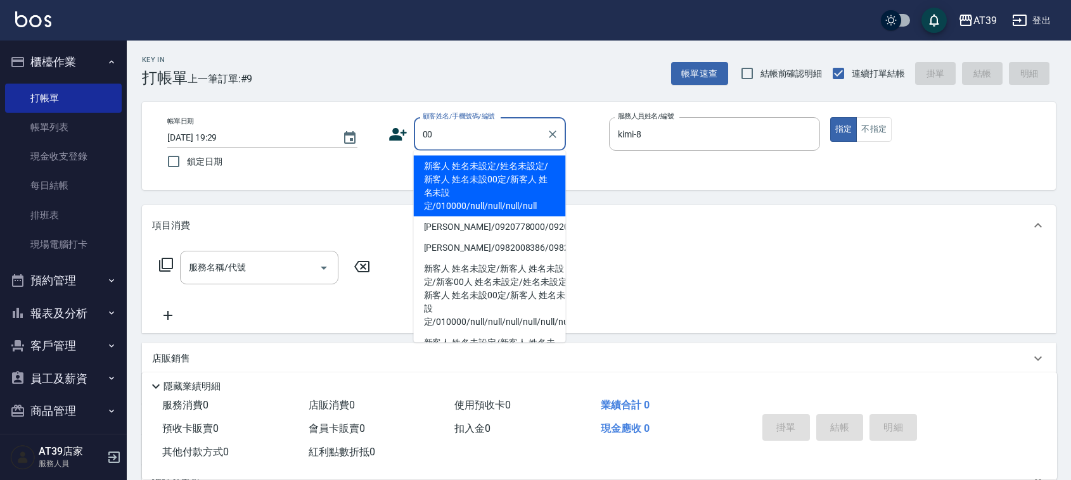
click at [480, 176] on li "新客人 姓名未設定/姓名未設定/新客人 姓名未設00定/新客人 姓名未設定/010000/null/null/null/null" at bounding box center [490, 186] width 152 height 61
type input "新客人 姓名未設定/姓名未設定/新客人 姓名未設00定/新客人 姓名未設定/010000/null/null/null/null"
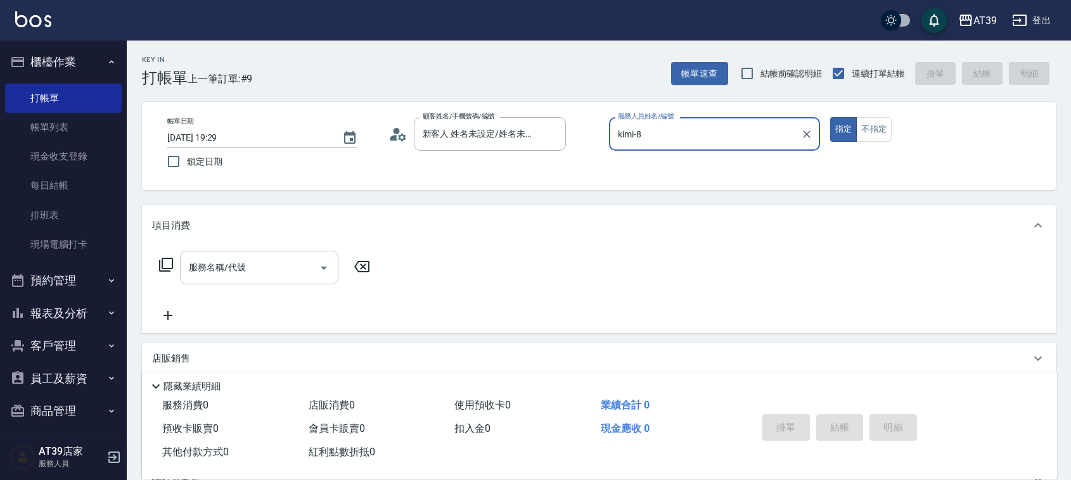
click at [281, 258] on input "服務名稱/代號" at bounding box center [250, 268] width 128 height 22
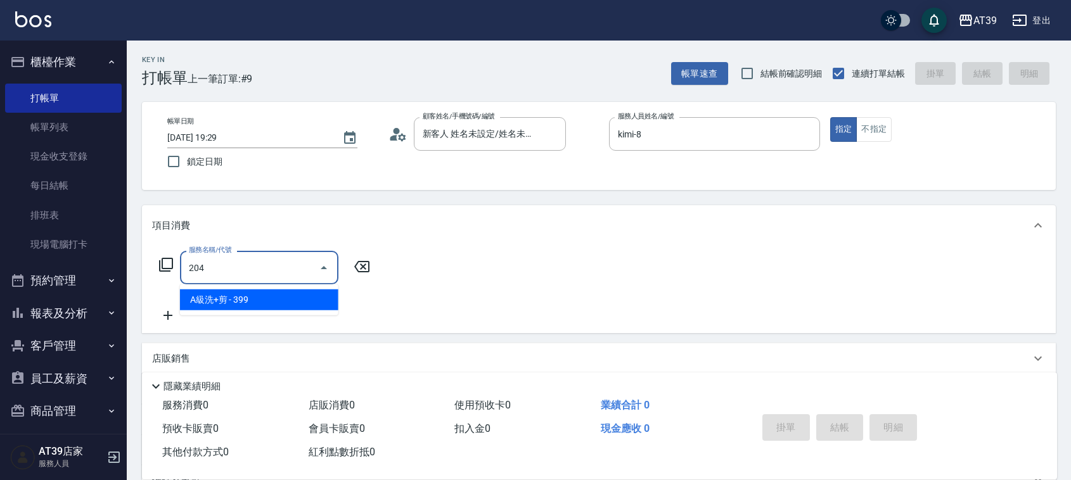
click at [290, 305] on span "A級洗+剪 - 399" at bounding box center [259, 300] width 158 height 21
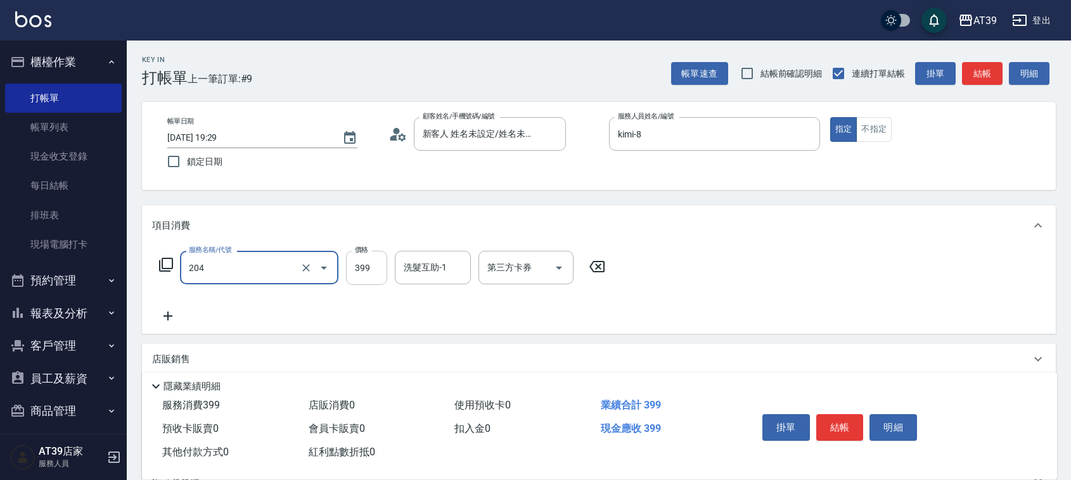
click at [365, 273] on input "399" at bounding box center [366, 268] width 41 height 34
type input "A級洗+剪(204)"
type input "400"
click at [983, 74] on button "結帳" at bounding box center [982, 73] width 41 height 23
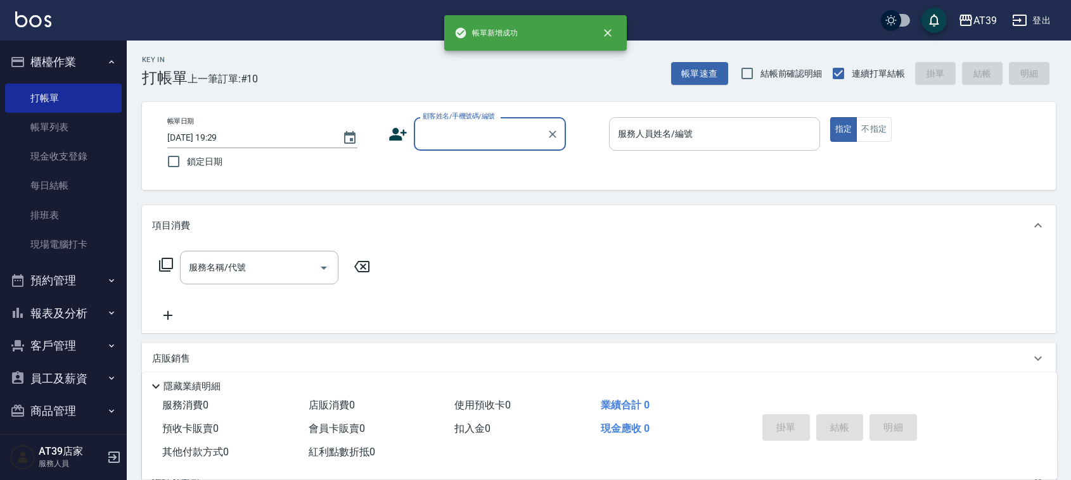
click at [759, 117] on div "服務人員姓名/編號" at bounding box center [714, 134] width 211 height 34
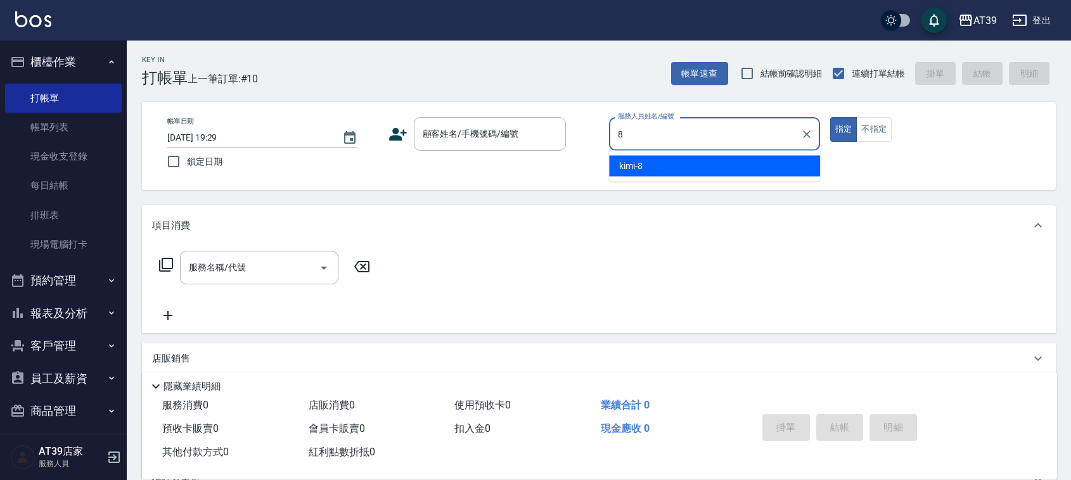
click at [742, 160] on div "kimi -8" at bounding box center [714, 166] width 211 height 21
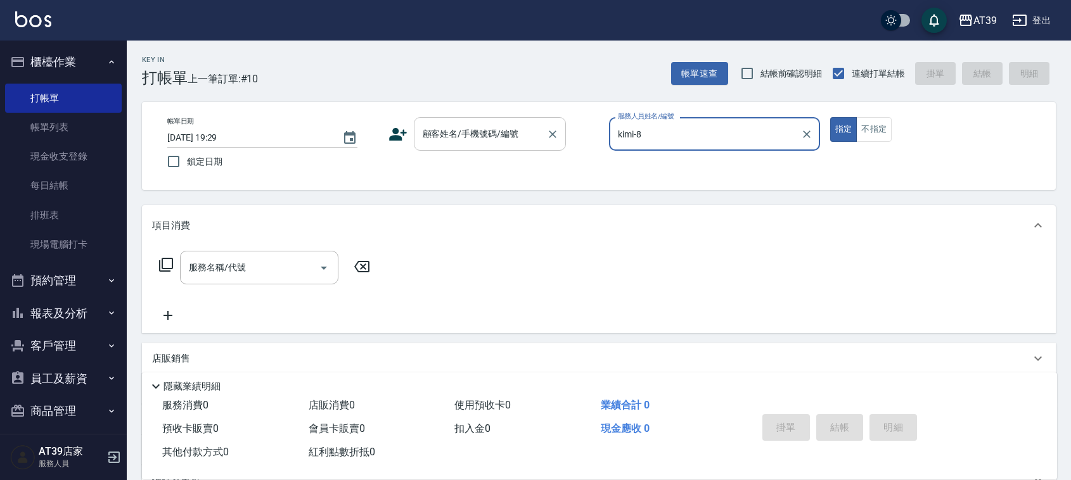
type input "kimi-8"
click at [479, 122] on div "顧客姓名/手機號碼/編號" at bounding box center [490, 134] width 152 height 34
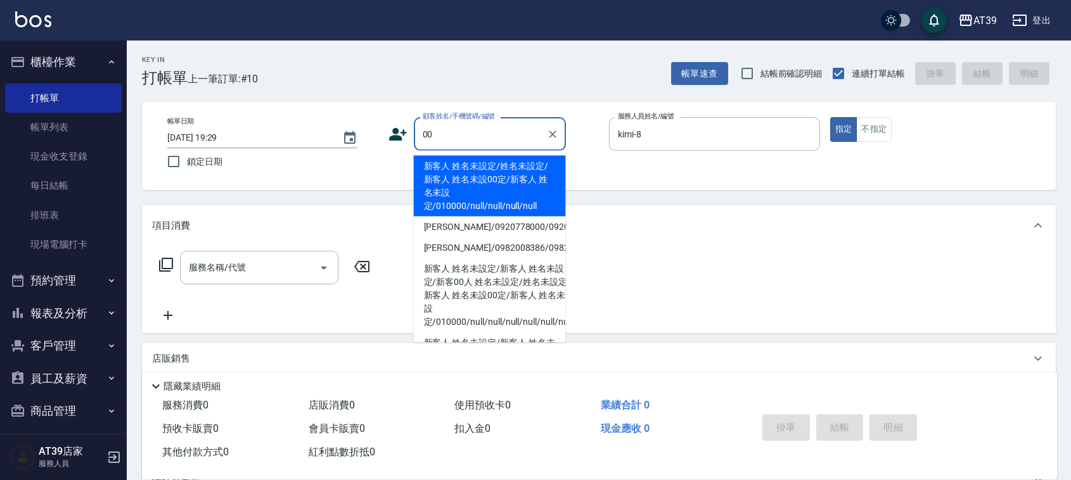
click at [458, 166] on li "新客人 姓名未設定/姓名未設定/新客人 姓名未設00定/新客人 姓名未設定/010000/null/null/null/null" at bounding box center [490, 186] width 152 height 61
type input "新客人 姓名未設定/姓名未設定/新客人 姓名未設00定/新客人 姓名未設定/010000/null/null/null/null"
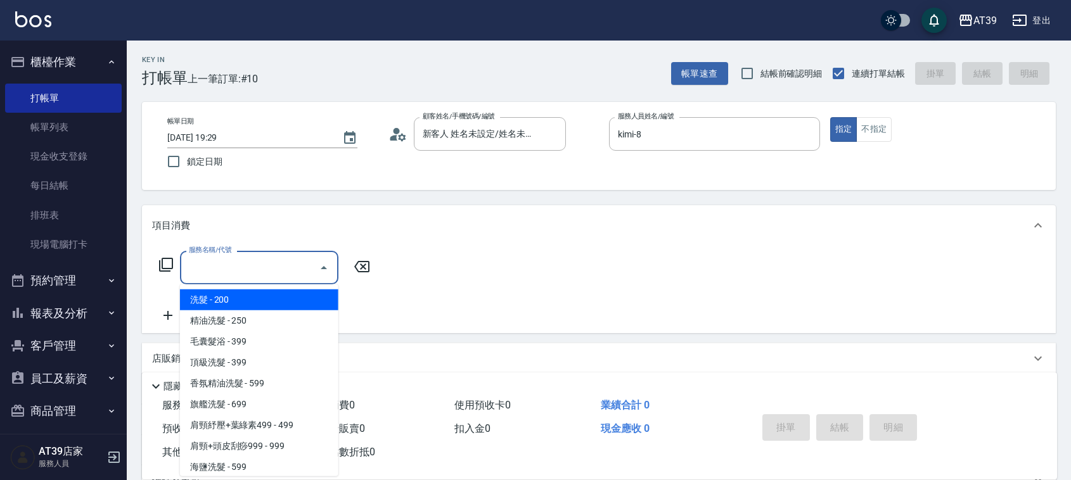
click at [287, 260] on input "服務名稱/代號" at bounding box center [250, 268] width 128 height 22
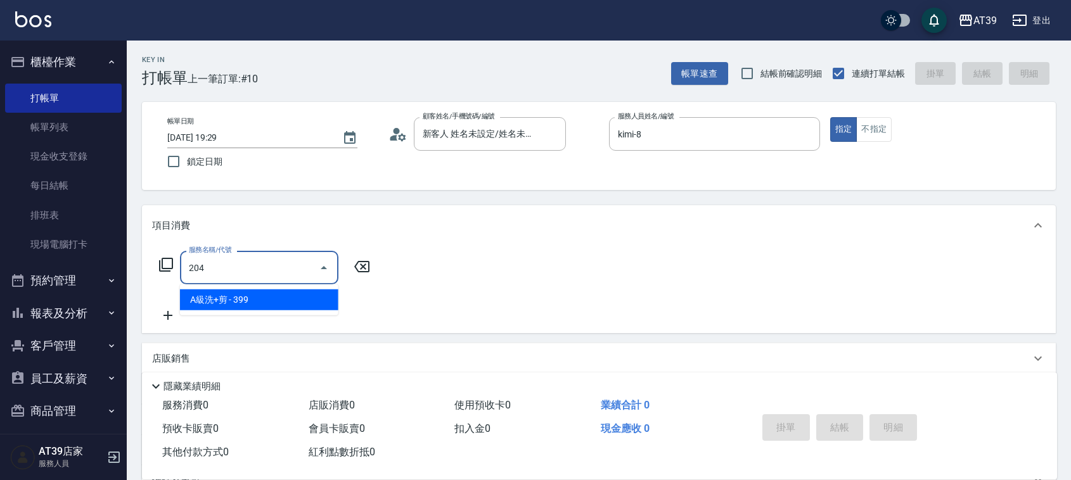
click at [295, 296] on span "A級洗+剪 - 399" at bounding box center [259, 300] width 158 height 21
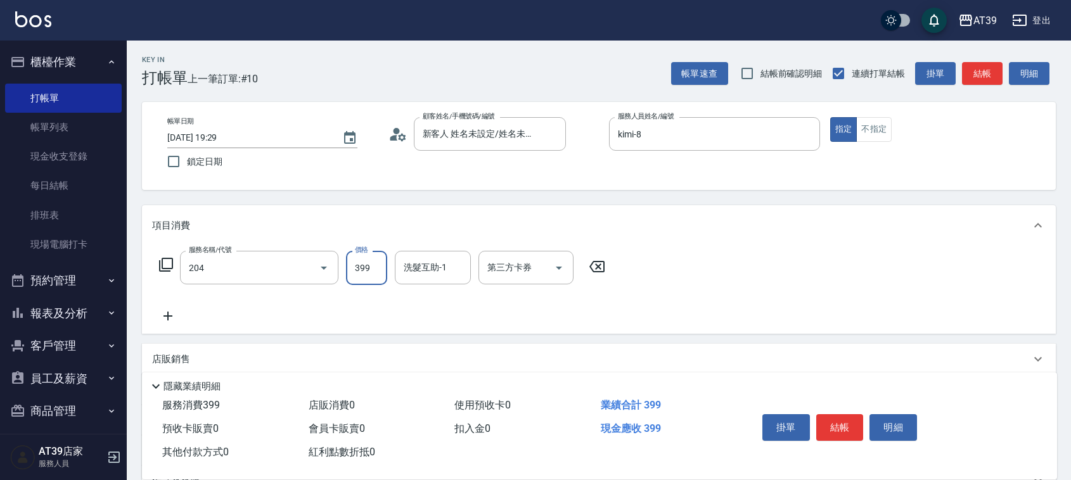
type input "A級洗+剪(204)"
click at [371, 266] on input "399" at bounding box center [366, 268] width 41 height 34
type input "500"
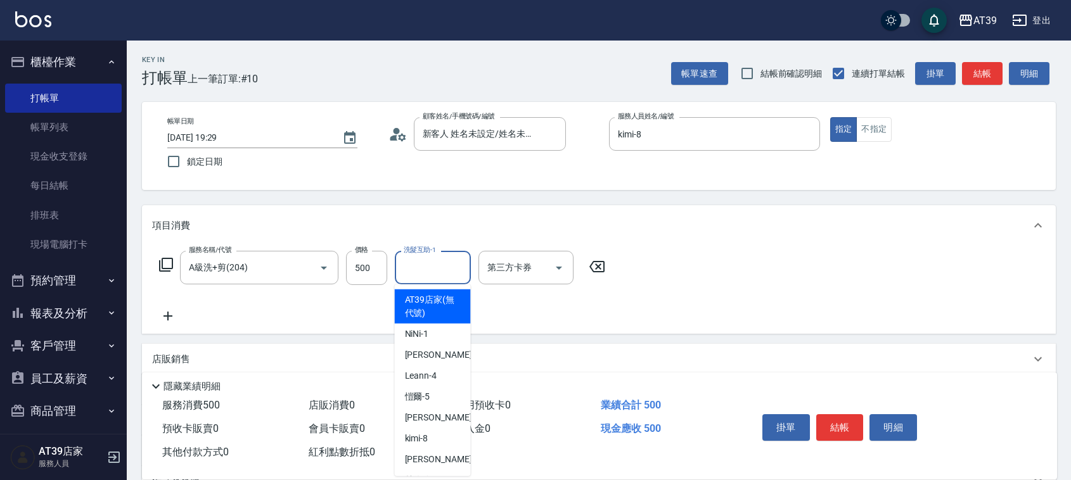
click at [420, 261] on div "洗髮互助-1 洗髮互助-1" at bounding box center [433, 268] width 76 height 34
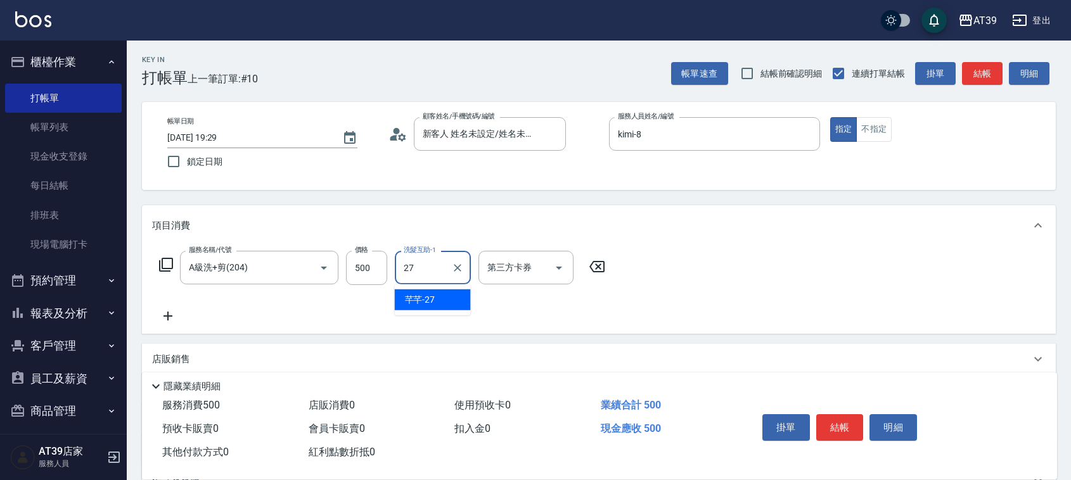
click at [428, 298] on span "芊芊 -27" at bounding box center [420, 299] width 30 height 13
type input "芊芊-27"
click at [981, 70] on button "結帳" at bounding box center [982, 73] width 41 height 23
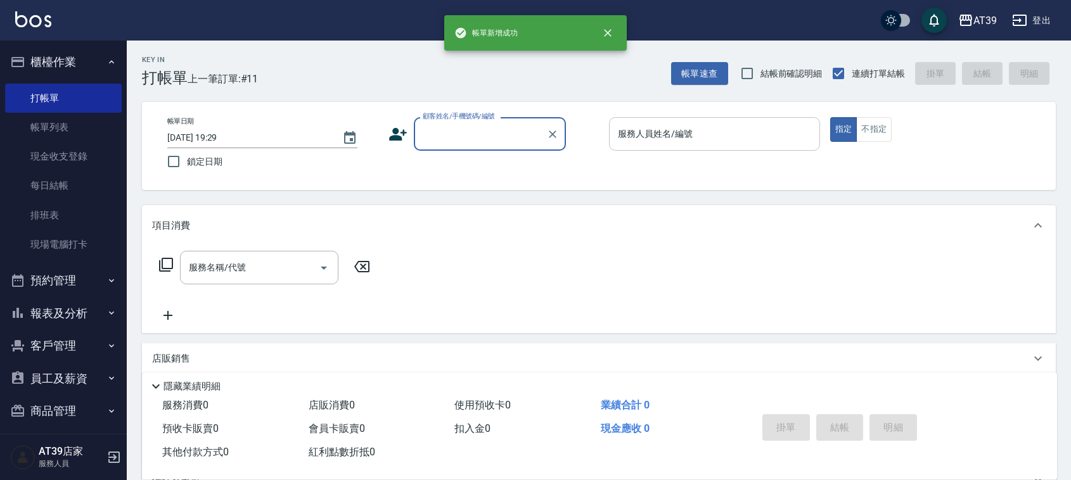
click at [685, 139] on input "服務人員姓名/編號" at bounding box center [715, 134] width 200 height 22
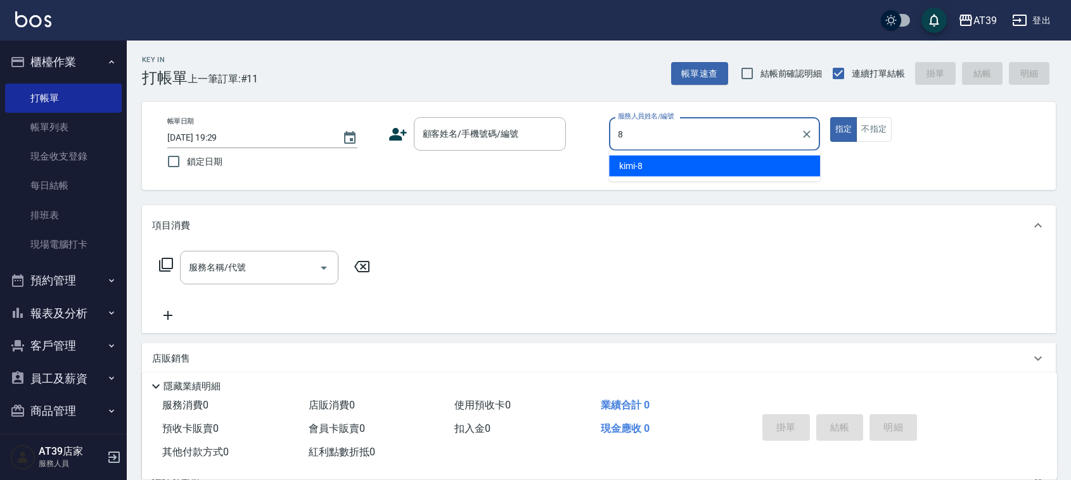
click at [674, 163] on div "kimi -8" at bounding box center [714, 166] width 211 height 21
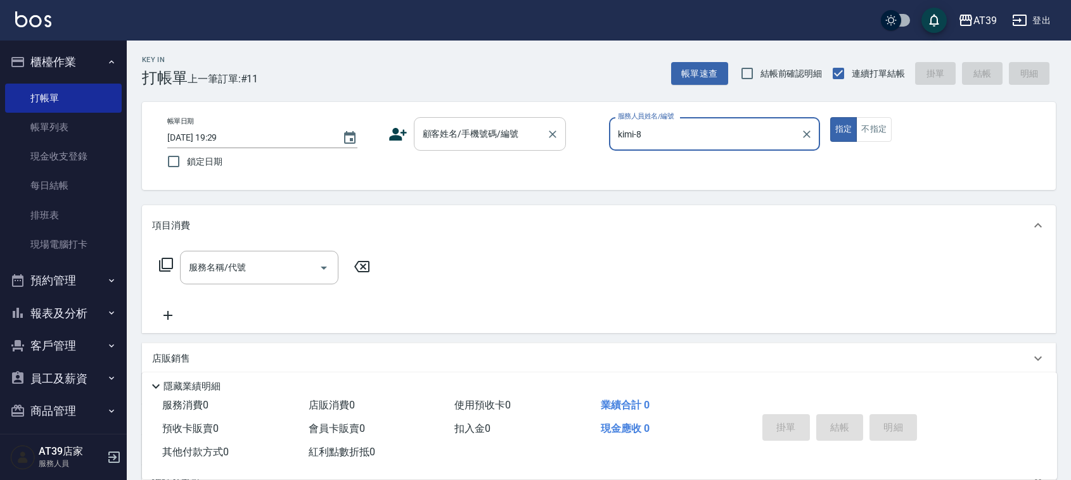
type input "kimi-8"
click at [523, 129] on input "顧客姓名/手機號碼/編號" at bounding box center [481, 134] width 122 height 22
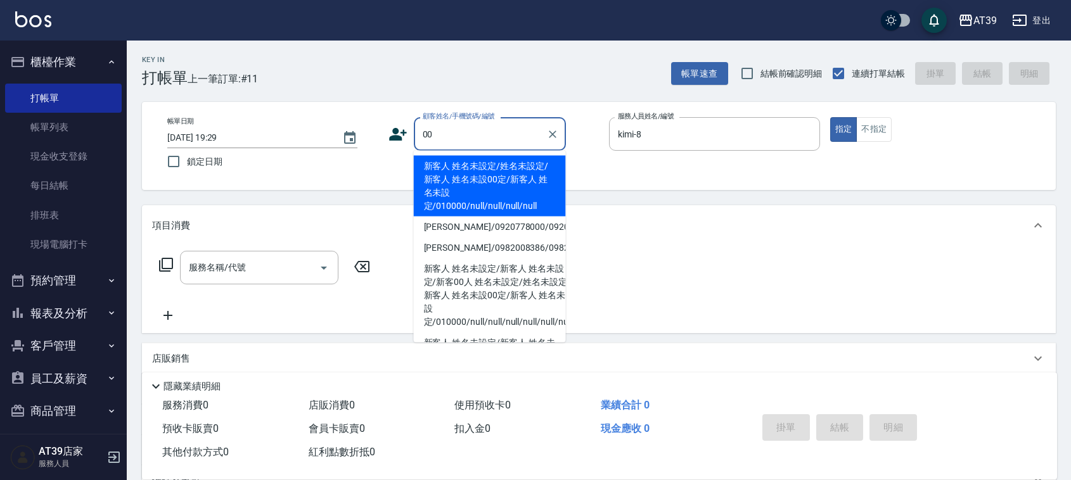
click at [451, 177] on li "新客人 姓名未設定/姓名未設定/新客人 姓名未設00定/新客人 姓名未設定/010000/null/null/null/null" at bounding box center [490, 186] width 152 height 61
type input "新客人 姓名未設定/姓名未設定/新客人 姓名未設00定/新客人 姓名未設定/010000/null/null/null/null"
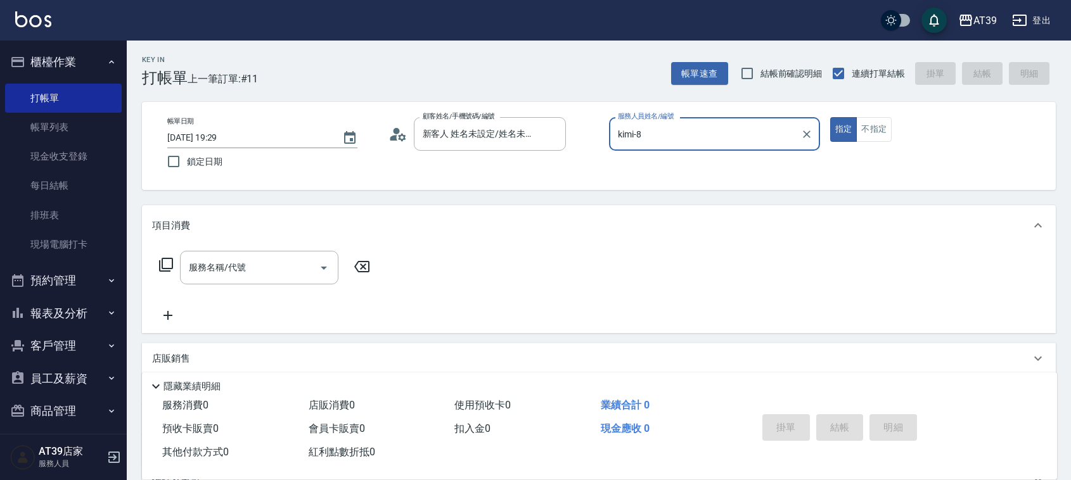
click at [166, 262] on icon at bounding box center [165, 264] width 15 height 15
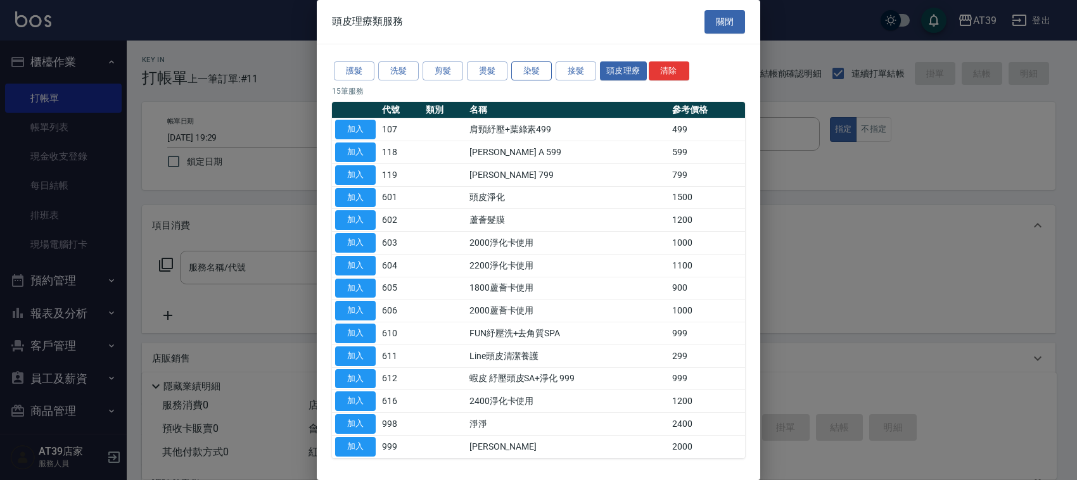
click at [532, 70] on button "染髮" at bounding box center [531, 71] width 41 height 20
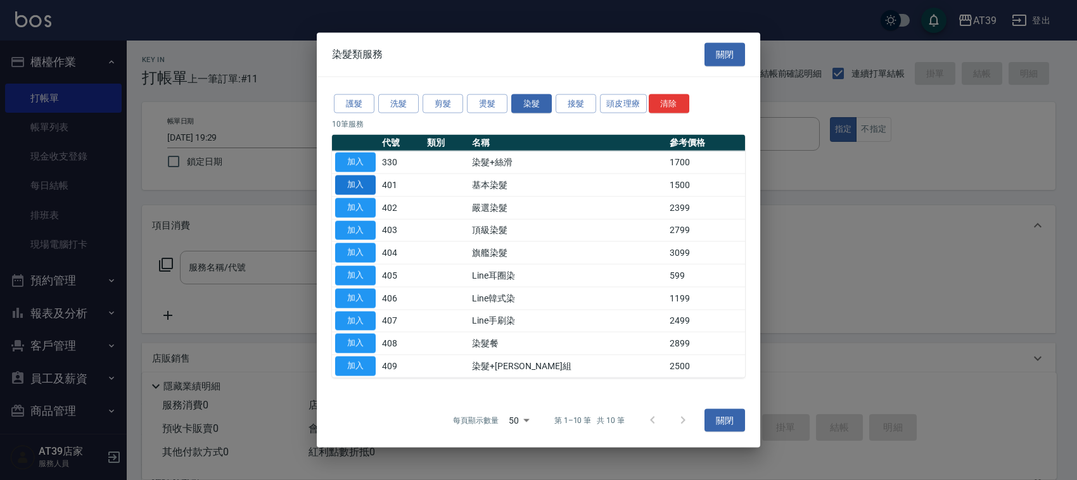
click at [354, 193] on button "加入" at bounding box center [355, 186] width 41 height 20
type input "基本染髮(401)"
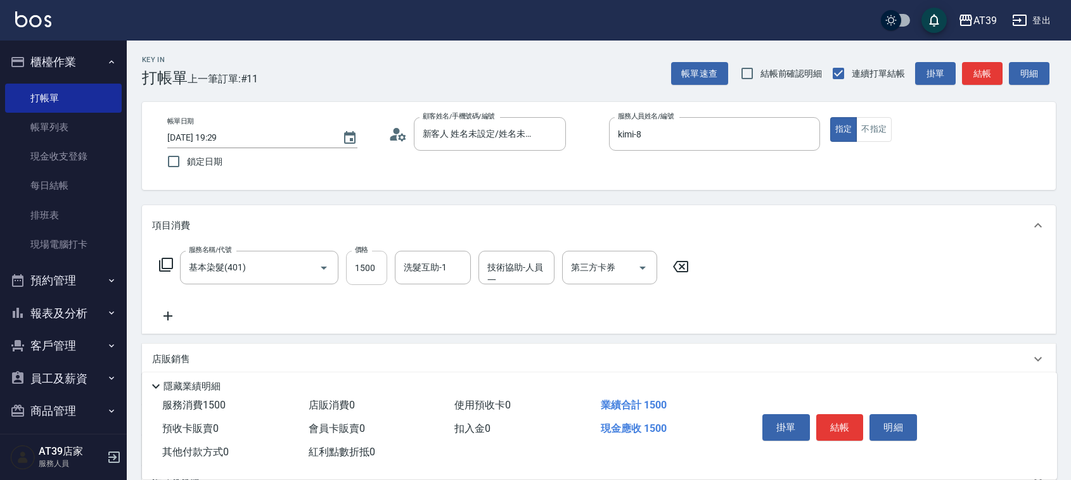
click at [364, 262] on input "1500" at bounding box center [366, 268] width 41 height 34
type input "2500"
click at [979, 70] on button "結帳" at bounding box center [982, 73] width 41 height 23
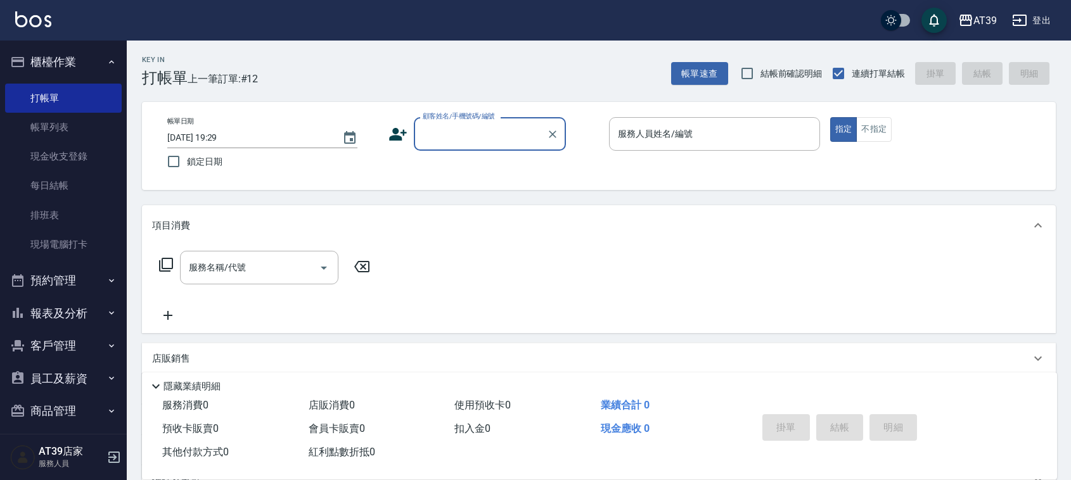
click at [53, 314] on button "報表及分析" at bounding box center [63, 313] width 117 height 33
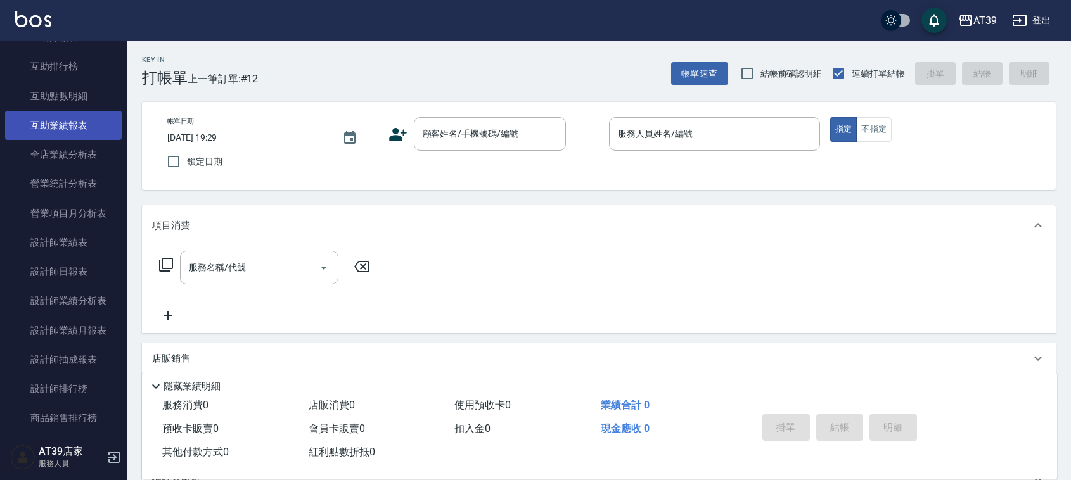
scroll to position [475, 0]
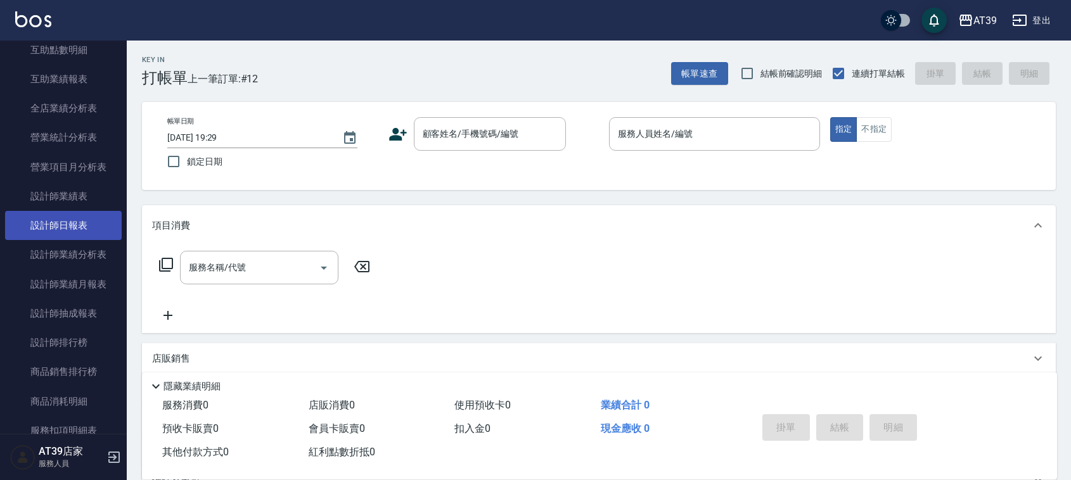
click at [77, 219] on link "設計師日報表" at bounding box center [63, 225] width 117 height 29
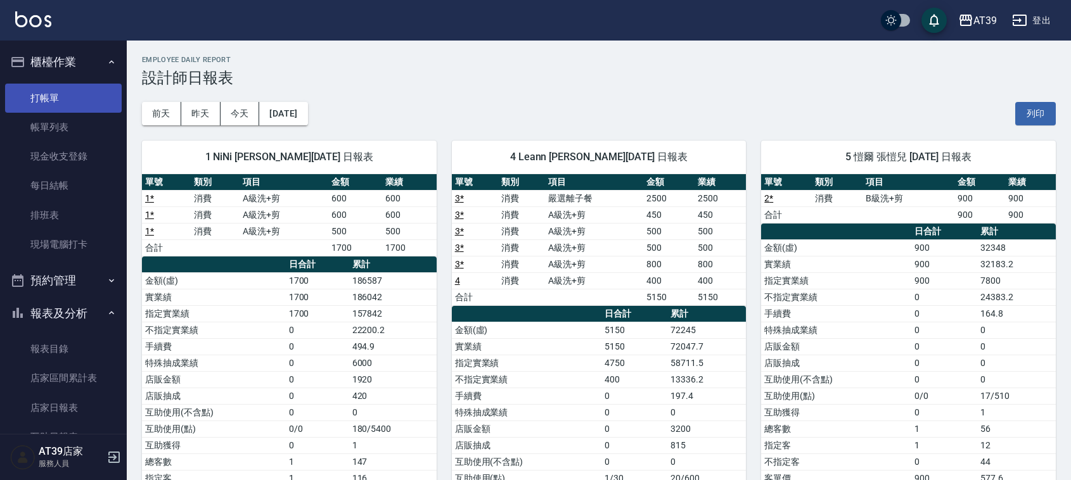
click at [65, 99] on link "打帳單" at bounding box center [63, 98] width 117 height 29
